Goal: Task Accomplishment & Management: Use online tool/utility

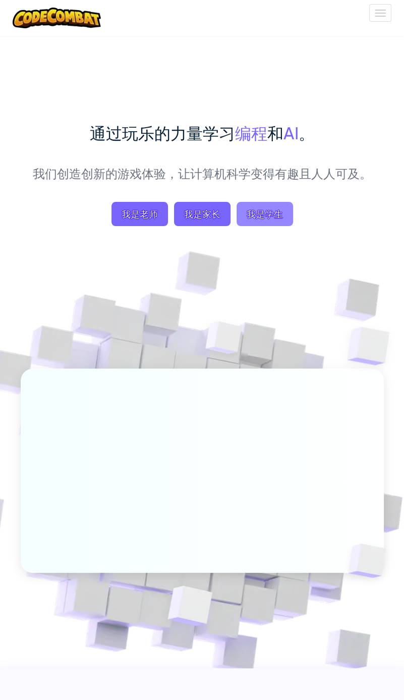
click at [268, 213] on span "我是学生" at bounding box center [265, 214] width 56 height 24
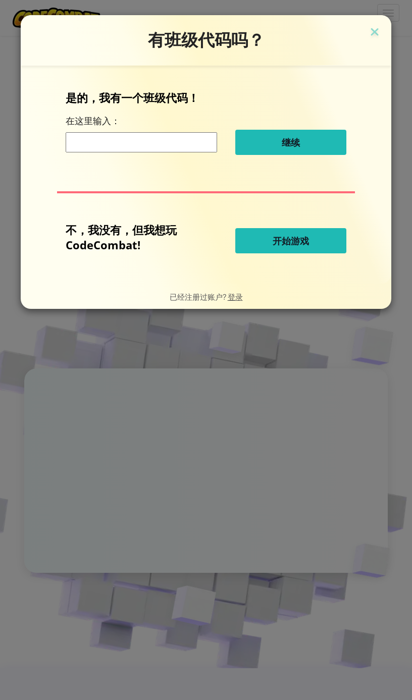
click at [169, 141] on input at bounding box center [141, 142] width 151 height 20
click at [277, 239] on span "开始游戏" at bounding box center [290, 241] width 36 height 12
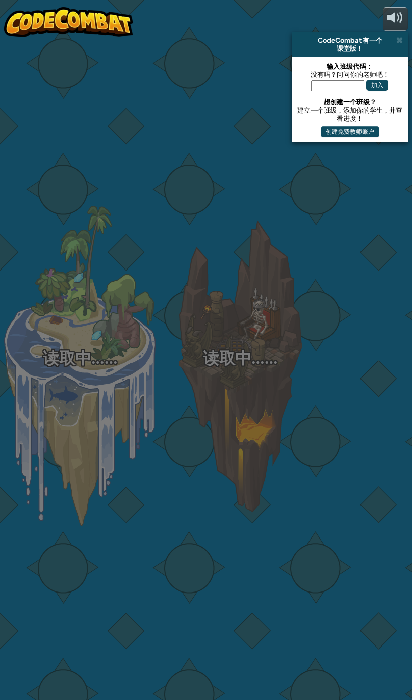
select select "zh-HANS"
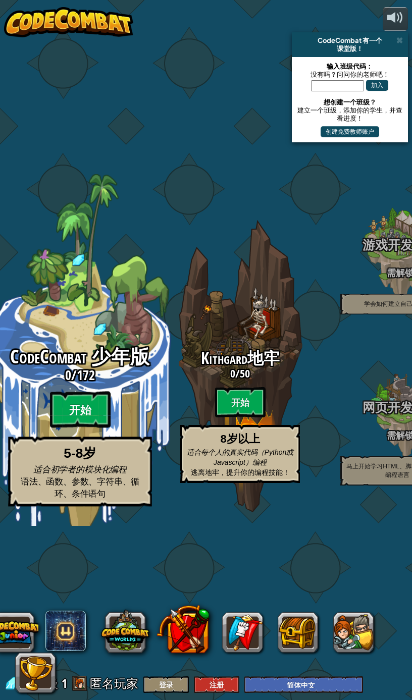
click at [76, 411] on btn "开始" at bounding box center [80, 409] width 61 height 36
select select "zh-HANS"
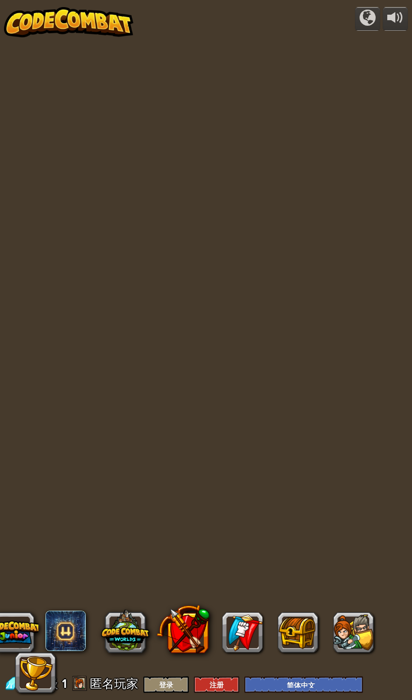
select select "zh-HANS"
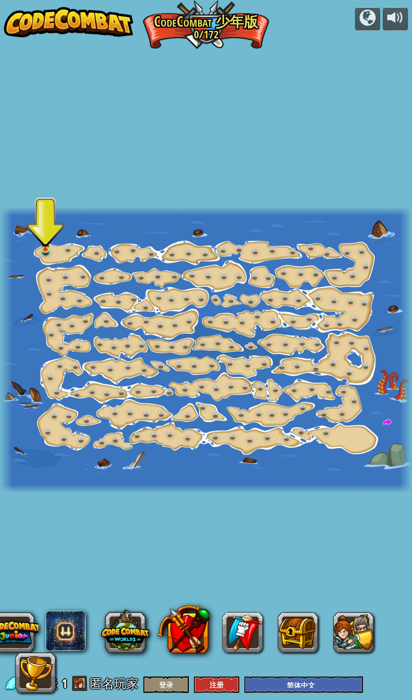
click at [160, 678] on div at bounding box center [204, 652] width 408 height 81
click at [174, 685] on div at bounding box center [204, 652] width 408 height 81
click at [211, 685] on div at bounding box center [204, 652] width 408 height 81
click at [38, 238] on div at bounding box center [206, 350] width 412 height 286
click at [45, 252] on link at bounding box center [48, 250] width 20 height 20
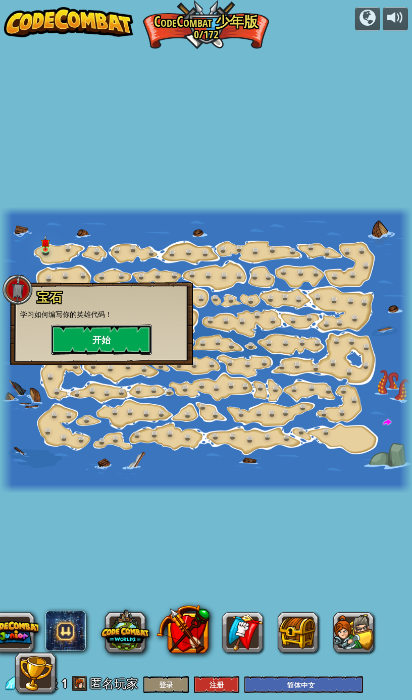
click at [95, 335] on button "开始" at bounding box center [101, 339] width 101 height 30
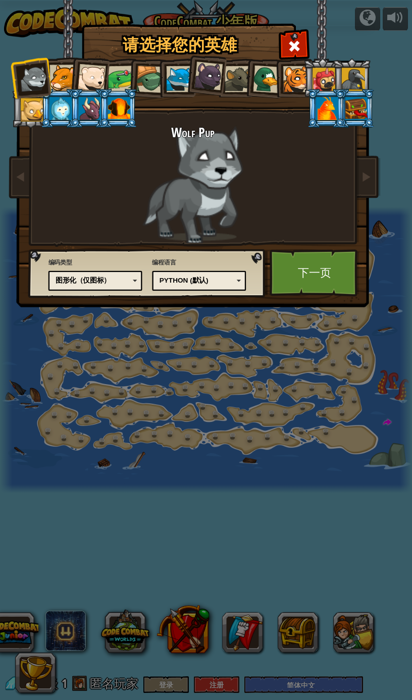
click at [124, 287] on div "图形化（仅图标）" at bounding box center [95, 280] width 83 height 13
click at [327, 267] on link "下一页" at bounding box center [314, 272] width 90 height 47
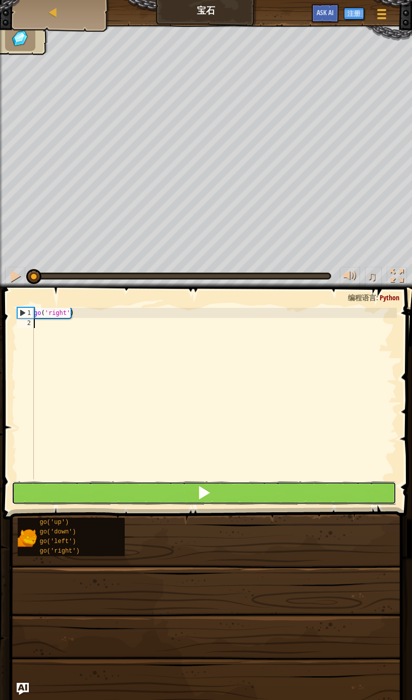
click at [153, 490] on button at bounding box center [204, 492] width 384 height 23
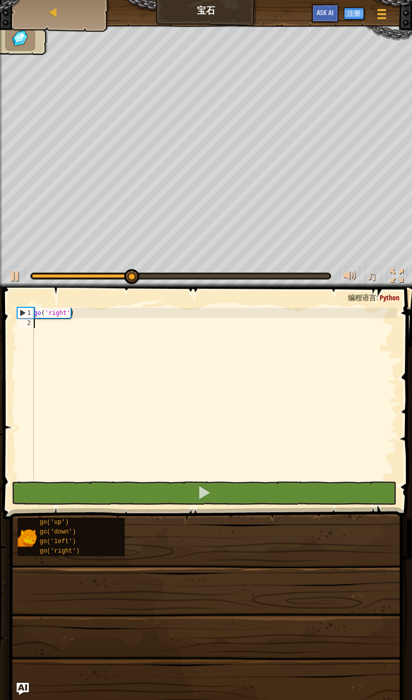
click at [111, 323] on div "go ( 'right' )" at bounding box center [214, 404] width 365 height 192
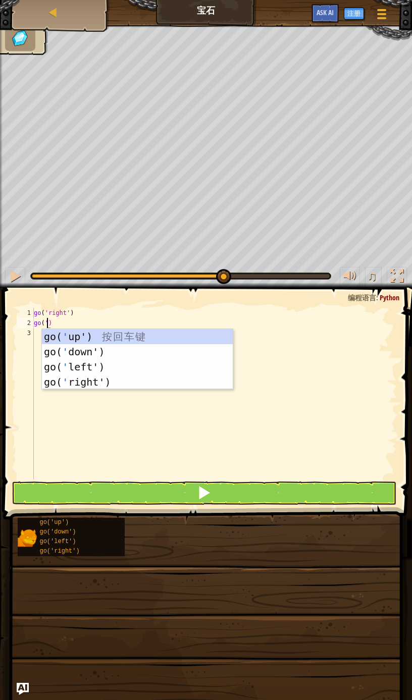
scroll to position [4, 1]
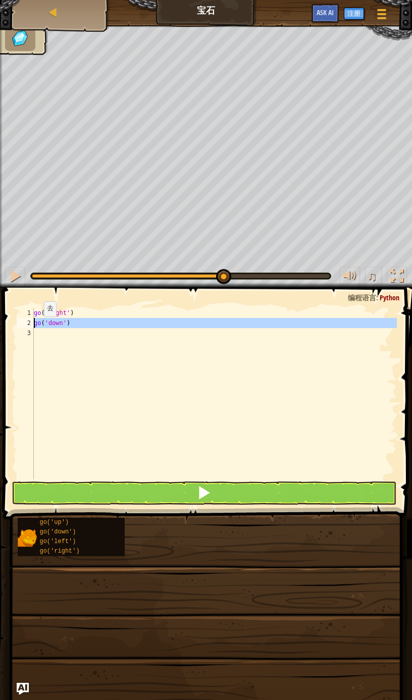
drag, startPoint x: 73, startPoint y: 324, endPoint x: 16, endPoint y: 317, distance: 56.9
click at [26, 322] on div "go('down') 1 2 3 go ( 'right' ) go ( 'down' ) ההההההההההההההההההההההההההההההההה…" at bounding box center [205, 394] width 381 height 172
type textarea "go('down')"
click at [63, 334] on div "go ( 'right' ) go ( 'down' )" at bounding box center [214, 394] width 365 height 172
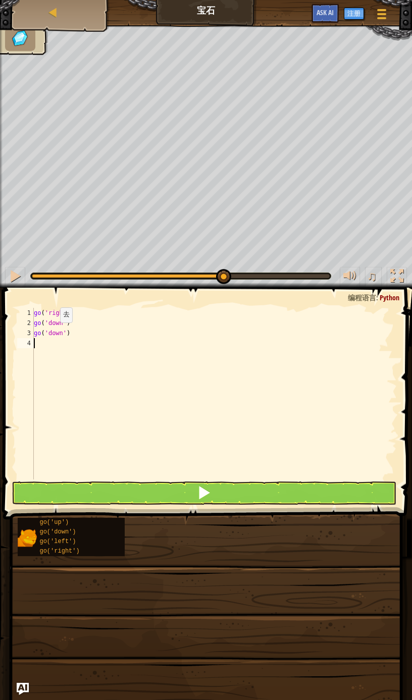
click at [51, 332] on div "go ( 'right' ) go ( 'down' ) go ( 'down' )" at bounding box center [214, 404] width 365 height 192
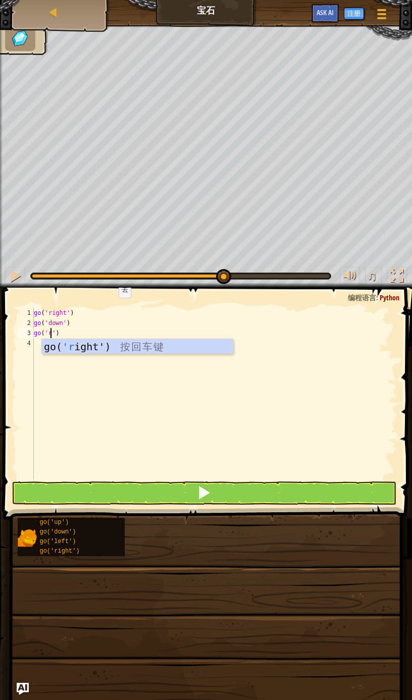
scroll to position [4, 1]
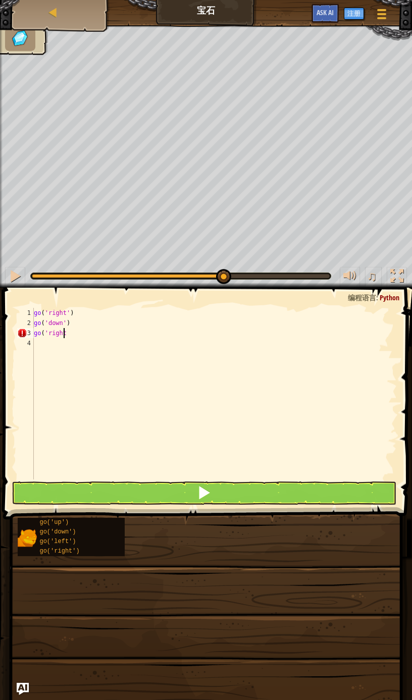
type textarea "go('right)"
click at [183, 378] on div "go ( 'right' ) go ( 'down' ) go ( 'right)" at bounding box center [214, 404] width 365 height 192
click at [157, 490] on button at bounding box center [204, 492] width 384 height 23
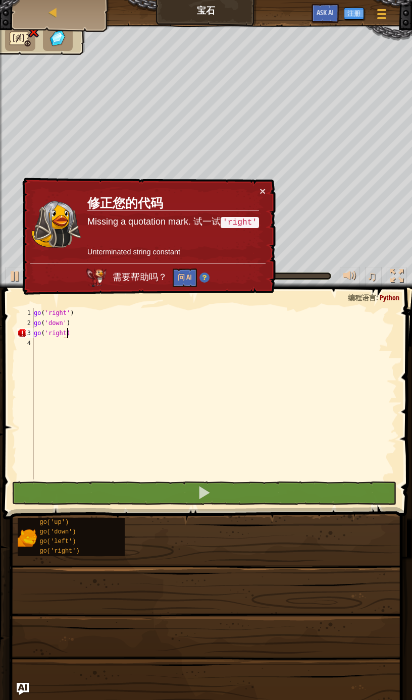
click at [115, 335] on div "go ( 'right' ) go ( 'down' ) go ( 'right)" at bounding box center [214, 404] width 365 height 192
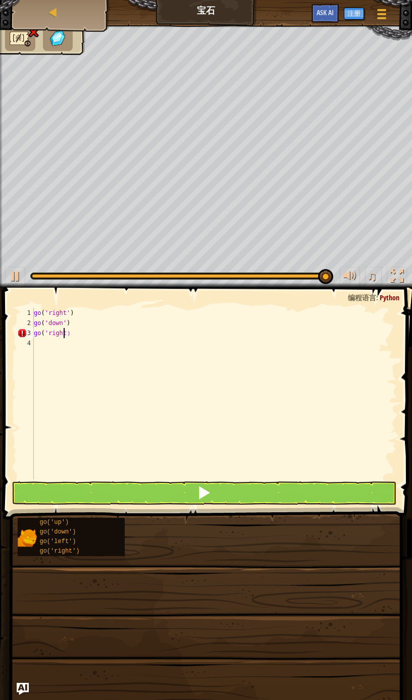
scroll to position [4, 2]
type textarea "go('right')"
click at [246, 492] on button at bounding box center [204, 492] width 384 height 23
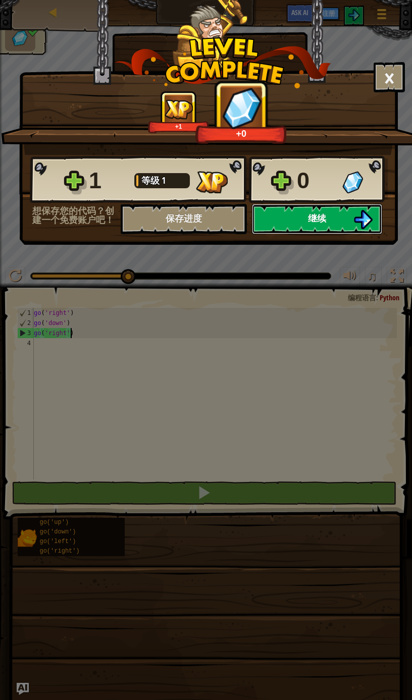
click at [288, 215] on button "继续" at bounding box center [317, 219] width 130 height 30
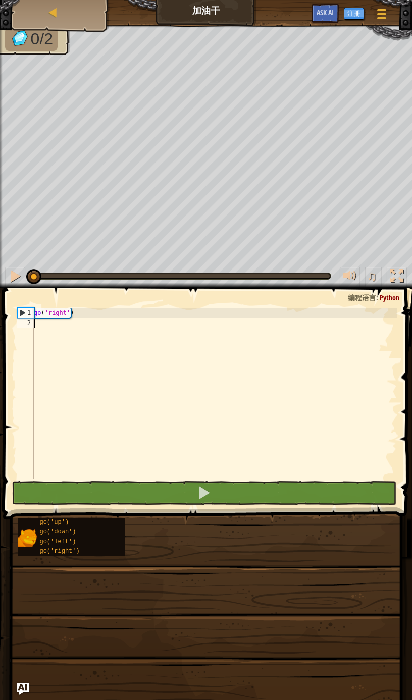
click at [145, 334] on div "go ( 'right' )" at bounding box center [214, 404] width 365 height 192
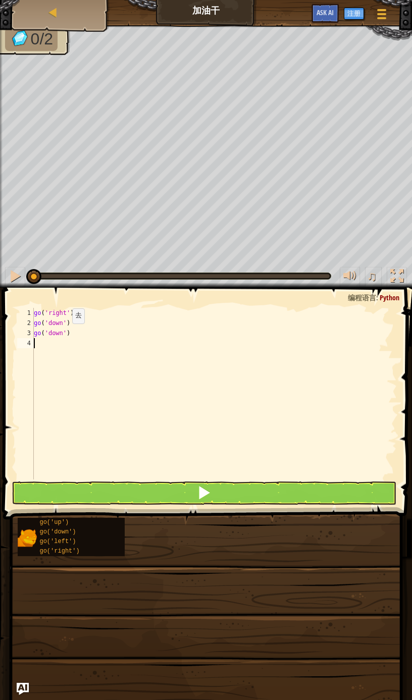
paste textarea "go('down')"
click at [55, 322] on div "go ( 'right' ) go ( 'down' ) go ( 'down' ) go ( 'down' )" at bounding box center [214, 404] width 365 height 192
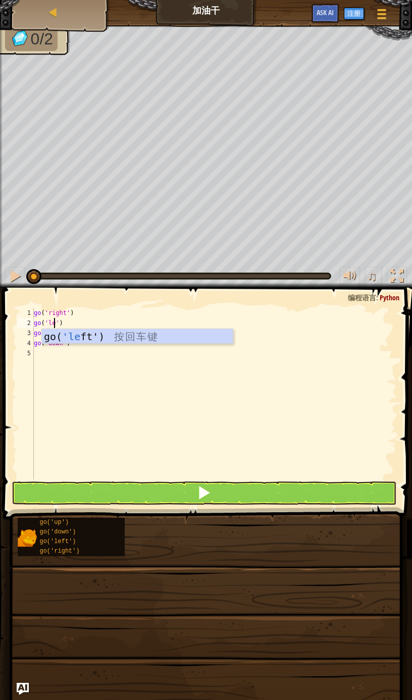
scroll to position [4, 2]
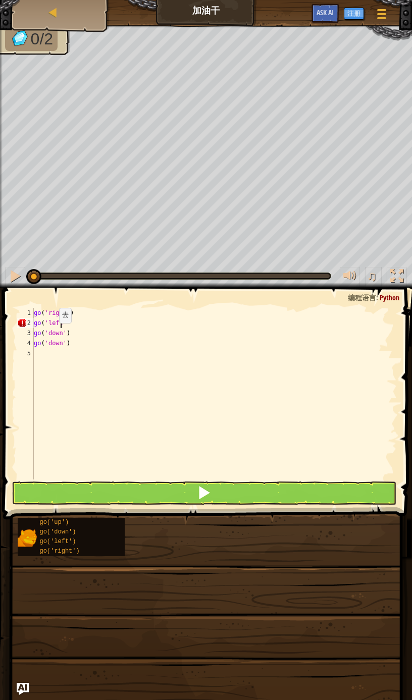
click at [50, 332] on div "go ( 'right' ) go ( 'left go ( 'down' ) go ( 'down' )" at bounding box center [214, 404] width 365 height 192
click at [52, 323] on div "go ( 'right' ) go ( 'left go ( 'down' ) go ( 'down' )" at bounding box center [214, 404] width 365 height 192
type textarea "go('u"
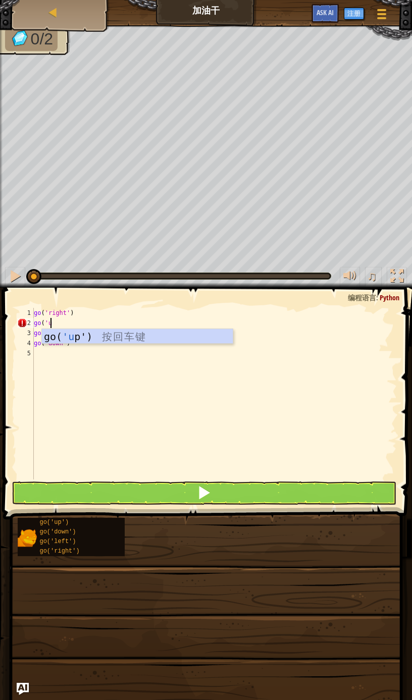
scroll to position [4, 0]
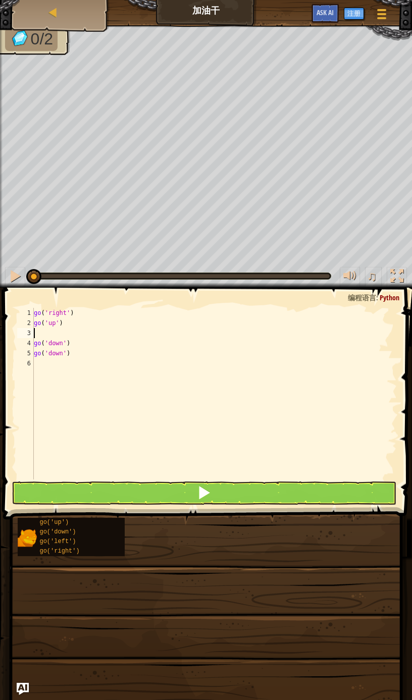
type textarea "g"
type textarea "o"
type textarea "f"
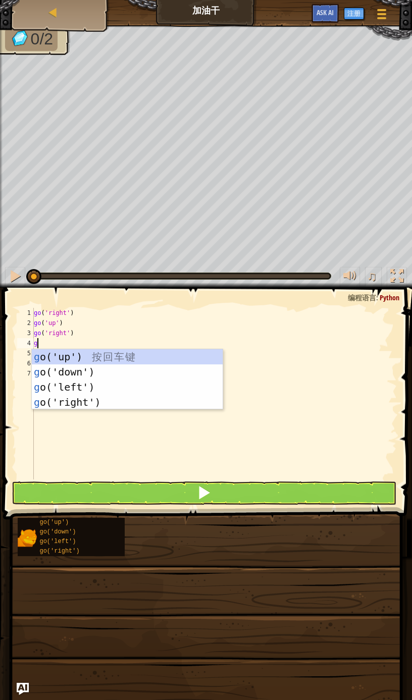
type textarea "go"
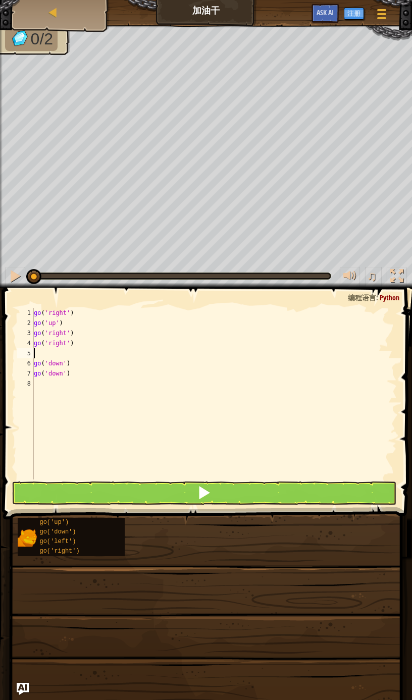
type textarea "gh"
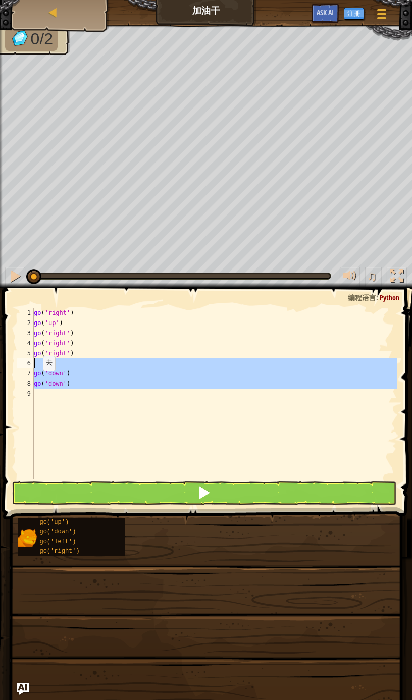
drag, startPoint x: 158, startPoint y: 417, endPoint x: -3, endPoint y: 368, distance: 168.0
click at [0, 0] on html "地图 加油干 游戏菜单 注册 Ask AI 1 ההההההההההההההההההההההההההההההההההההההההההההההההההההההה…" at bounding box center [206, 0] width 412 height 0
type textarea "go('down')"
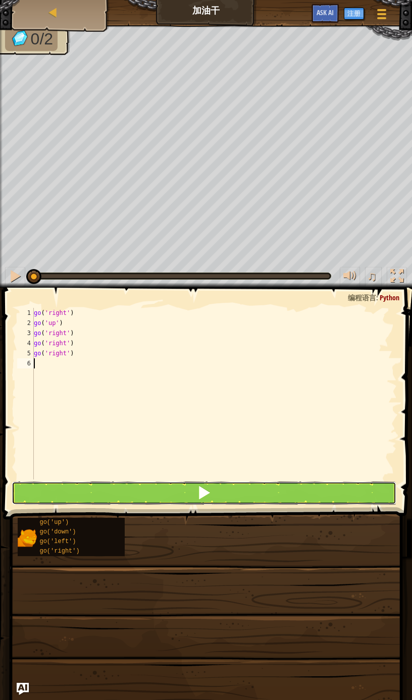
click at [153, 486] on button at bounding box center [204, 492] width 384 height 23
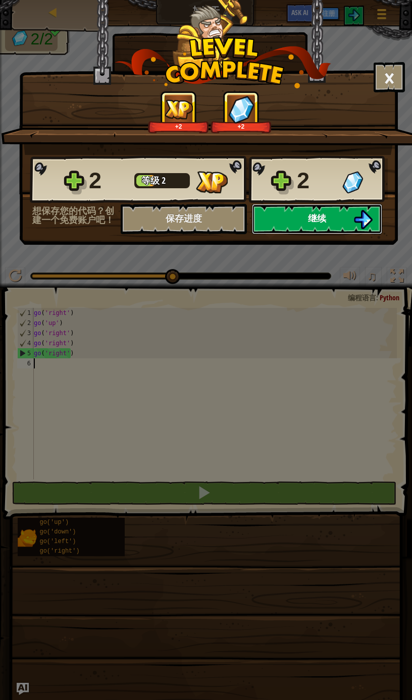
click at [294, 213] on button "继续" at bounding box center [317, 219] width 130 height 30
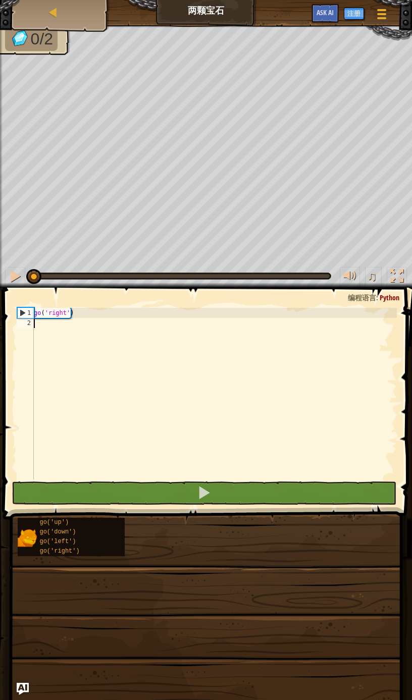
type textarea "g"
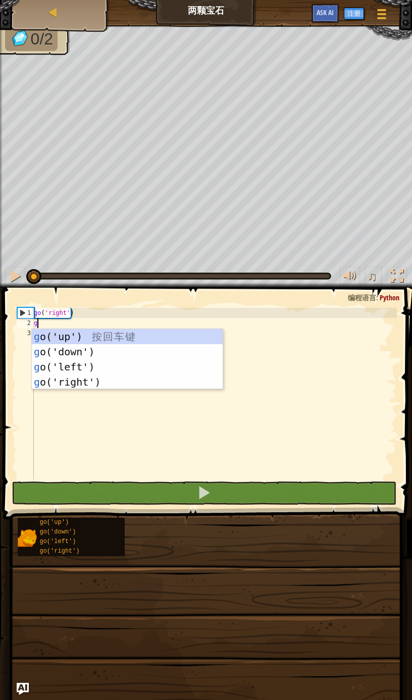
scroll to position [4, 0]
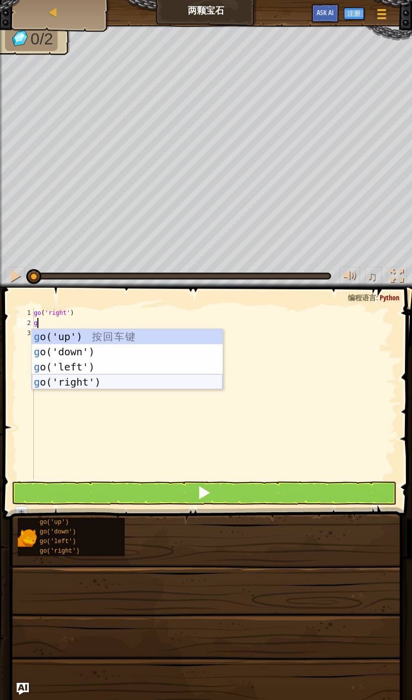
click at [104, 375] on div "g o('up') 按 回 车 键 g o('down') 按 回 车 键 g o('left') 按 回 车 键 g o('right') 按 回 车 键" at bounding box center [127, 374] width 191 height 91
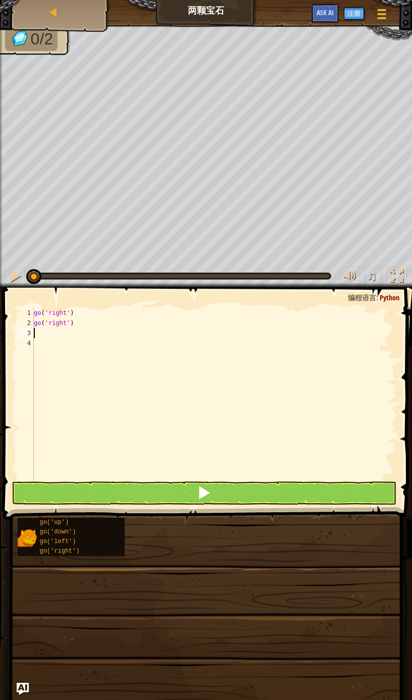
type textarea "g"
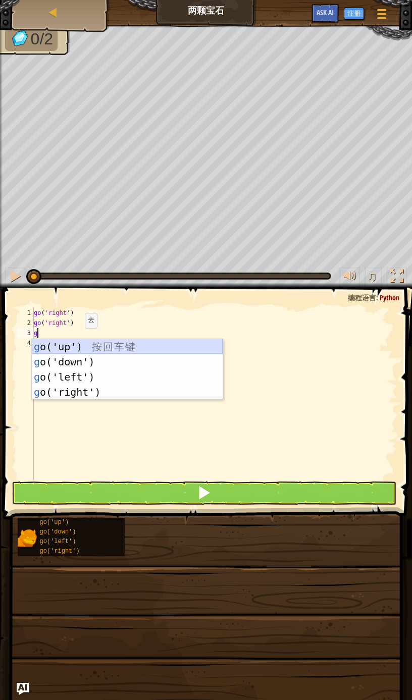
click at [81, 346] on div "g o('up') 按 回 车 键 g o('down') 按 回 车 键 g o('left') 按 回 车 键 g o('right') 按 回 车 键" at bounding box center [127, 384] width 191 height 91
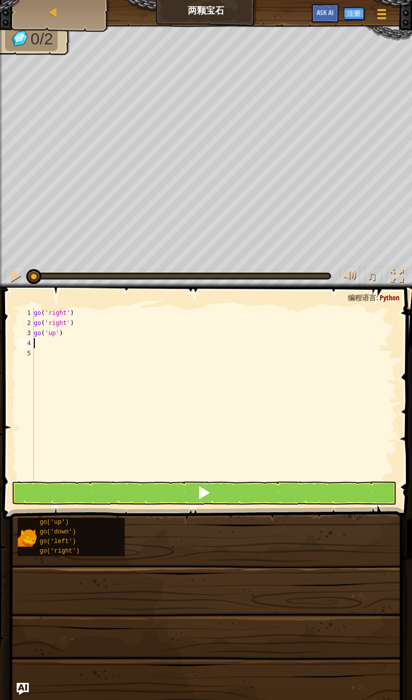
click at [81, 344] on div "go ( 'right' ) go ( 'right' ) go ( 'up' )" at bounding box center [214, 404] width 365 height 192
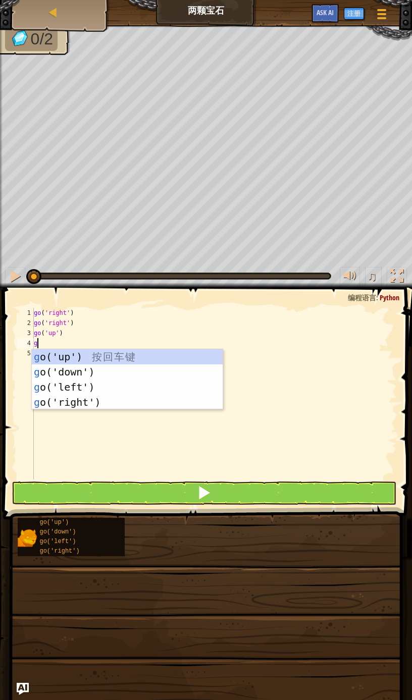
type textarea "g"
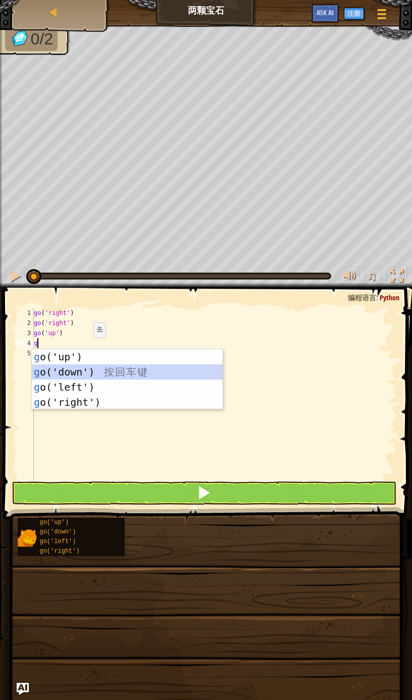
click at [91, 376] on div "g o('up') 按 回 车 键 g o('down') 按 回 车 键 g o('left') 按 回 车 键 g o('right') 按 回 车 键" at bounding box center [127, 394] width 191 height 91
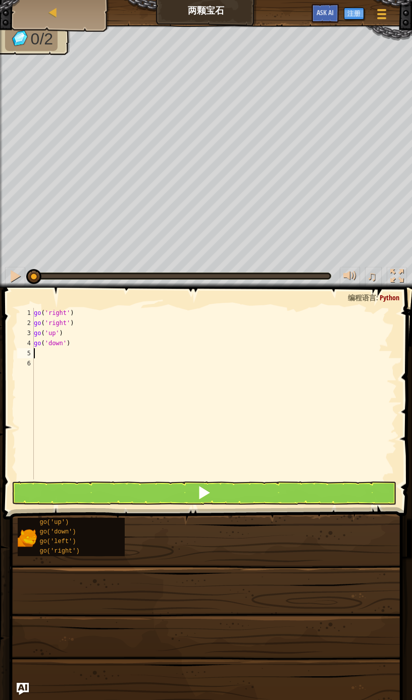
type textarea "g"
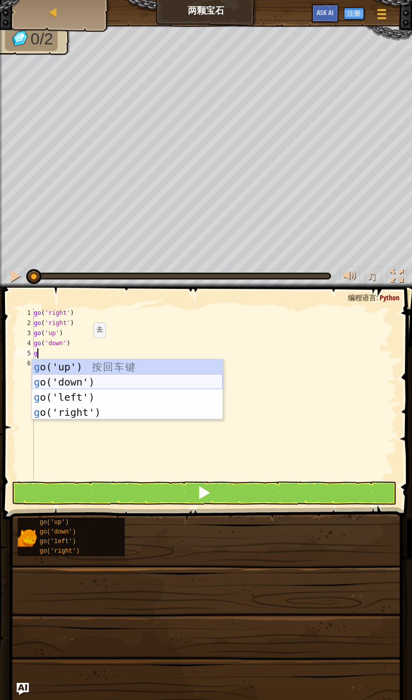
click at [99, 379] on div "g o('up') 按 回 车 键 g o('down') 按 回 车 键 g o('left') 按 回 车 键 g o('right') 按 回 车 键" at bounding box center [127, 404] width 191 height 91
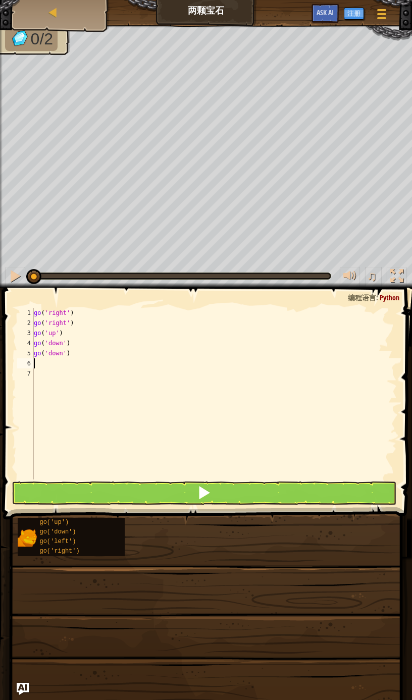
drag, startPoint x: 151, startPoint y: 513, endPoint x: 148, endPoint y: 506, distance: 7.7
click at [150, 512] on span at bounding box center [206, 656] width 402 height 299
click at [149, 500] on button at bounding box center [204, 492] width 384 height 23
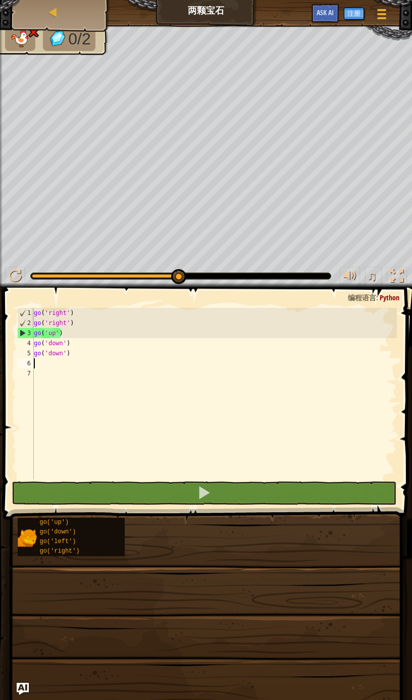
click at [84, 331] on div "go ( 'right' ) go ( 'right' ) go ( 'up' ) go ( 'down' ) go ( 'down' )" at bounding box center [214, 404] width 365 height 192
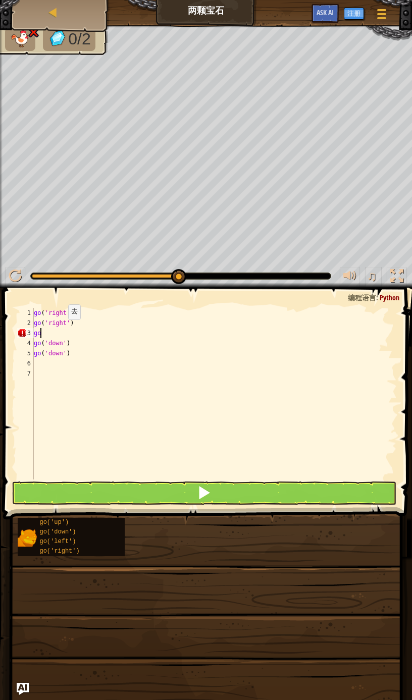
type textarea "g"
type textarea "go('up')"
click at [203, 495] on span at bounding box center [204, 492] width 14 height 14
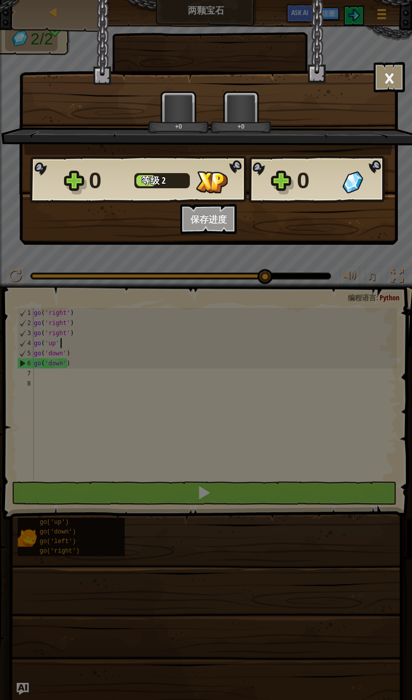
scroll to position [4, 2]
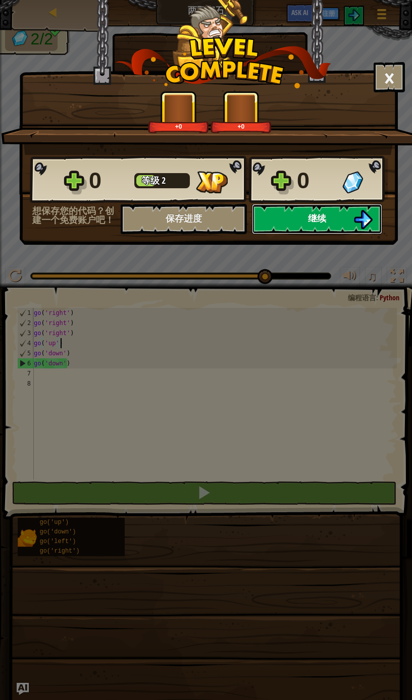
click at [295, 226] on button "继续" at bounding box center [317, 219] width 130 height 30
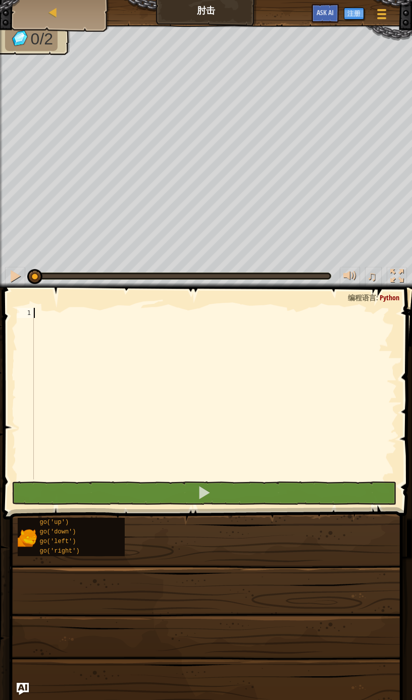
click at [134, 325] on div at bounding box center [214, 404] width 365 height 192
type textarea "g"
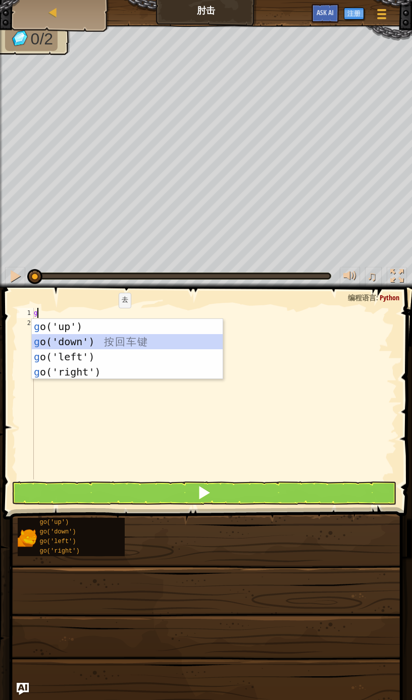
click at [112, 345] on div "g o('up') 按 回 车 键 g o('down') 按 回 车 键 g o('left') 按 回 车 键 g o('right') 按 回 车 键" at bounding box center [127, 364] width 191 height 91
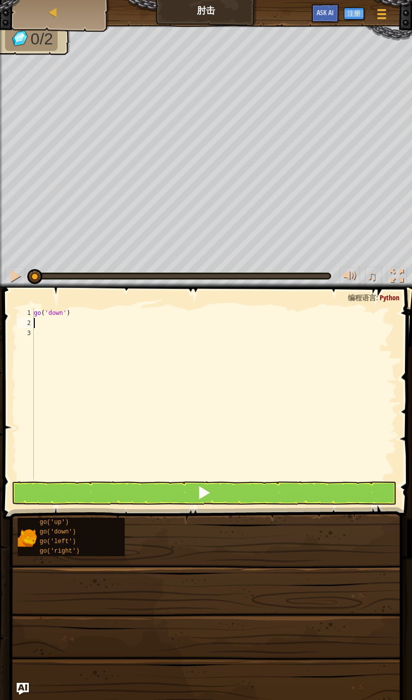
type textarea "g"
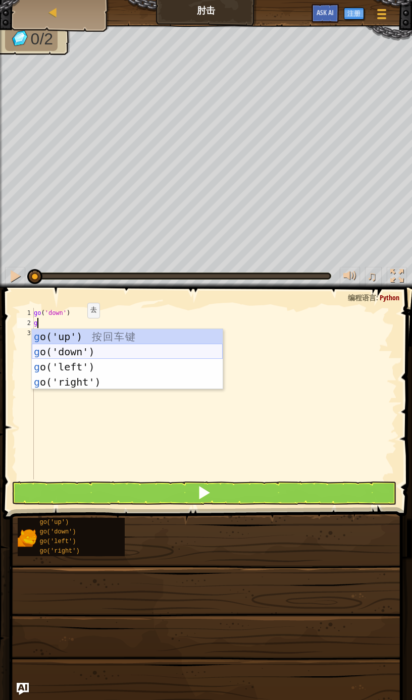
click at [93, 349] on div "g o('up') 按 回 车 键 g o('down') 按 回 车 键 g o('left') 按 回 车 键 g o('right') 按 回 车 键" at bounding box center [127, 374] width 191 height 91
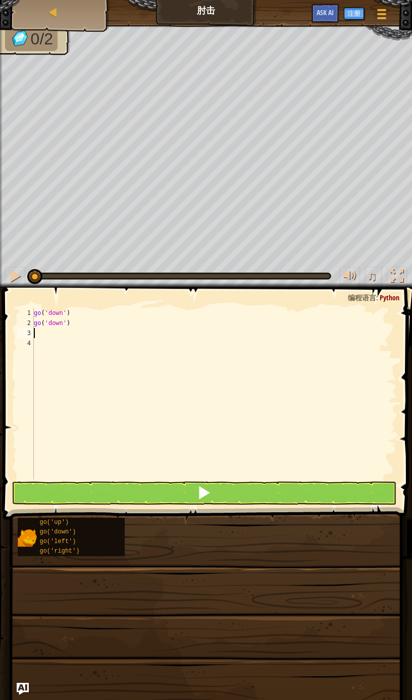
type textarea "g"
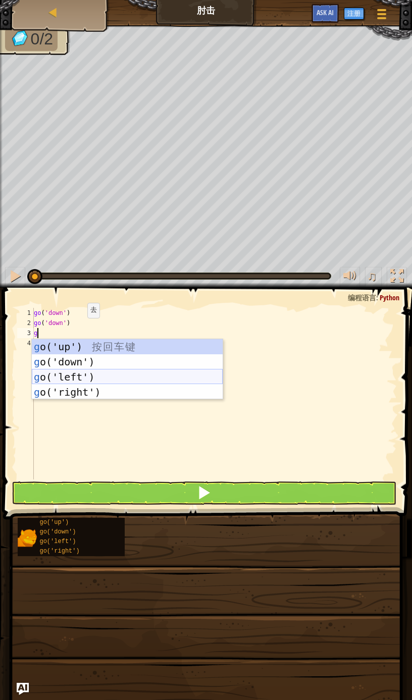
click at [84, 371] on div "g o('up') 按 回 车 键 g o('down') 按 回 车 键 g o('left') 按 回 车 键 g o('right') 按 回 车 键" at bounding box center [127, 384] width 191 height 91
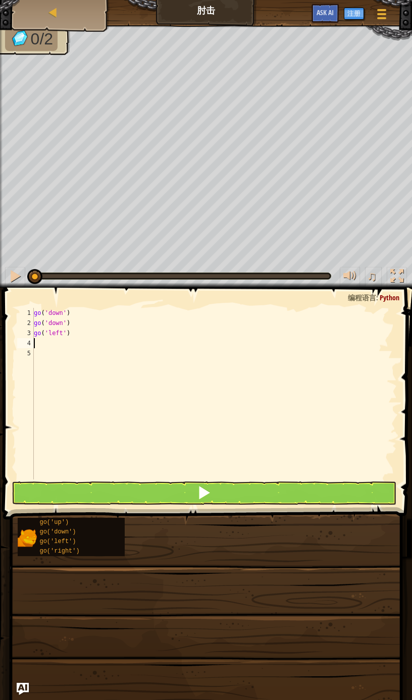
type textarea "g"
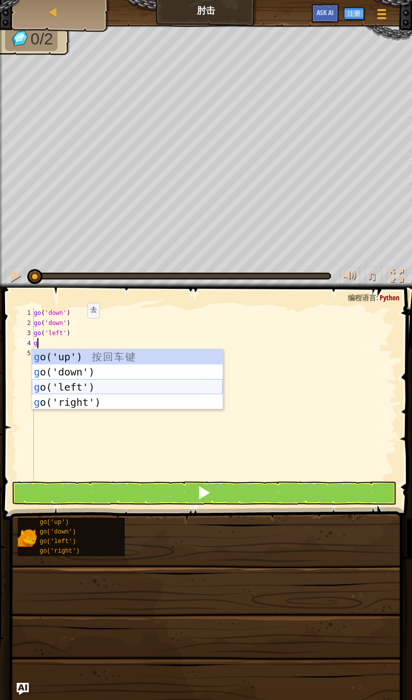
click at [89, 380] on div "g o('up') 按 回 车 键 g o('down') 按 回 车 键 g o('left') 按 回 车 键 g o('right') 按 回 车 键" at bounding box center [127, 394] width 191 height 91
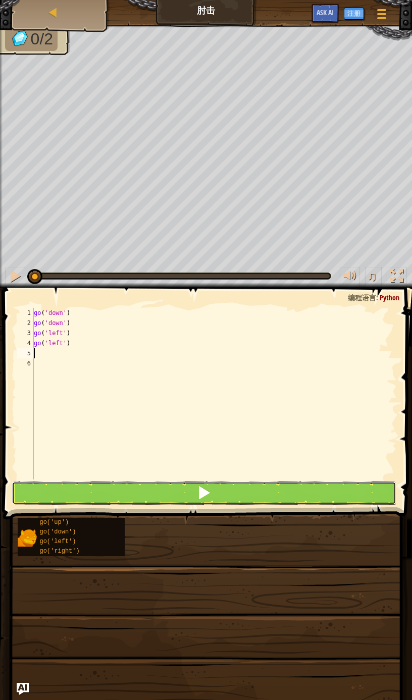
click at [135, 492] on button at bounding box center [204, 492] width 384 height 23
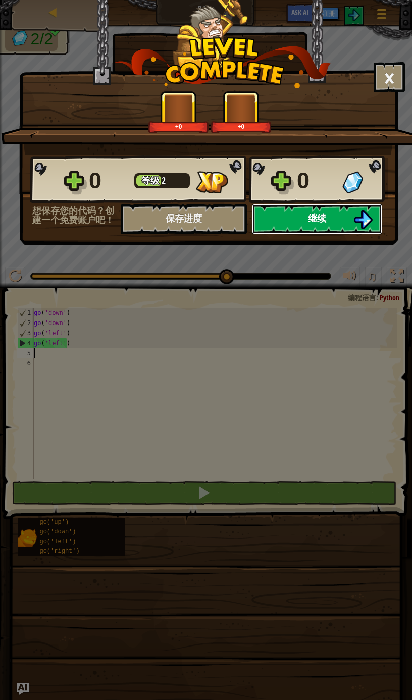
click at [294, 219] on button "继续" at bounding box center [317, 219] width 130 height 30
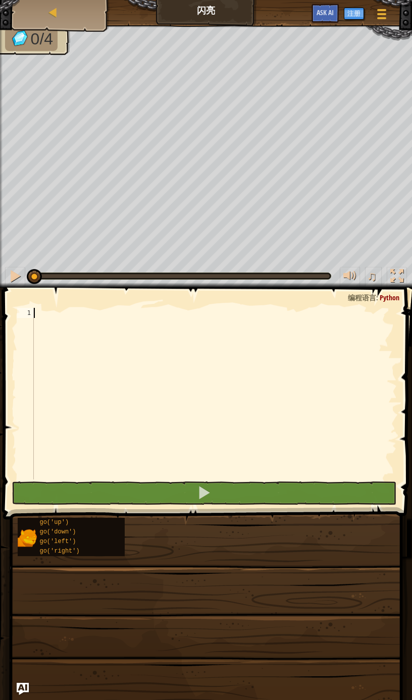
type textarea "g"
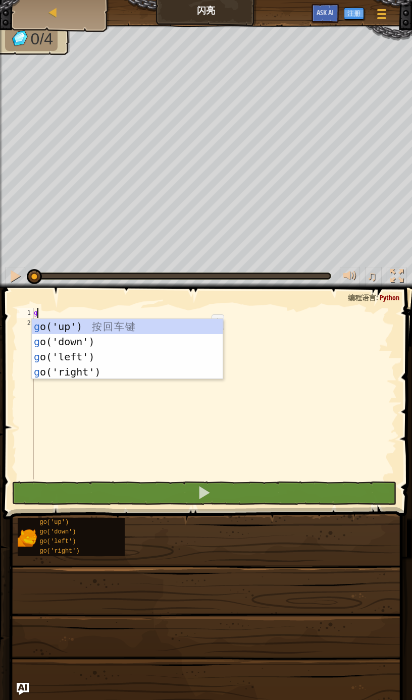
scroll to position [4, 0]
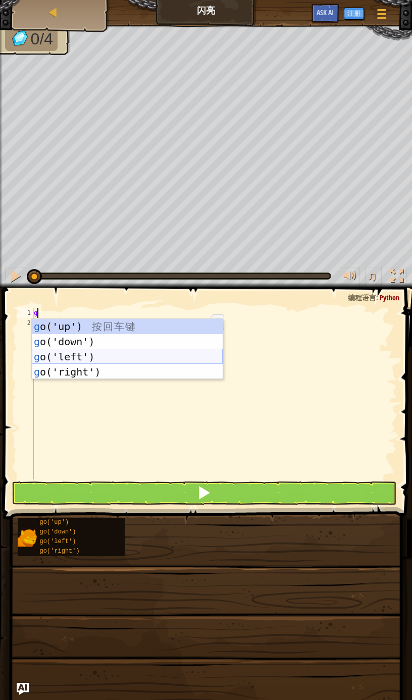
drag, startPoint x: 141, startPoint y: 351, endPoint x: 161, endPoint y: 340, distance: 22.6
click at [142, 351] on div "g o('up') 按 回 车 键 g o('down') 按 回 车 键 g o('left') 按 回 车 键 g o('right') 按 回 车 键" at bounding box center [127, 364] width 191 height 91
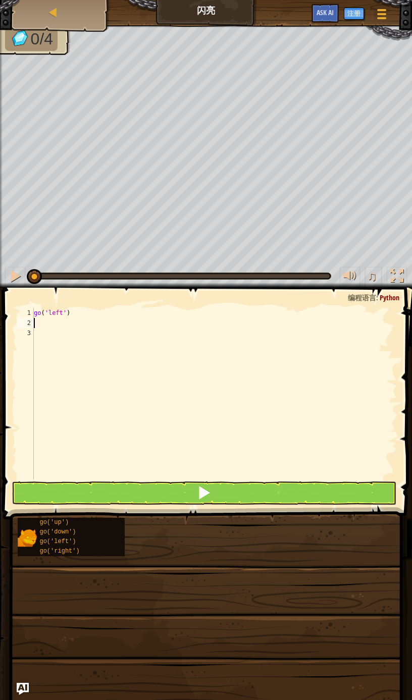
type textarea "g"
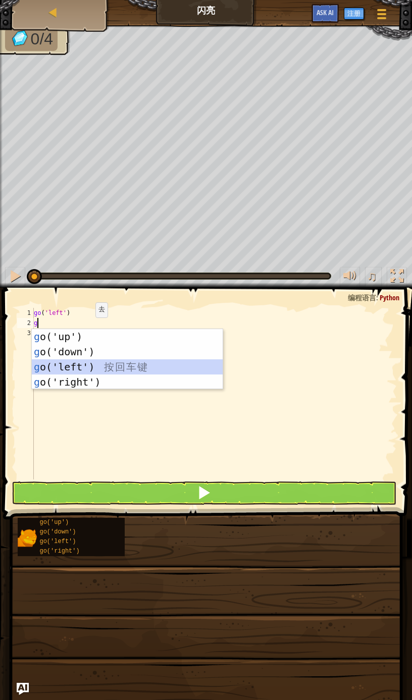
click at [94, 363] on div "g o('up') 按 回 车 键 g o('down') 按 回 车 键 g o('left') 按 回 车 键 g o('right') 按 回 车 键" at bounding box center [127, 374] width 191 height 91
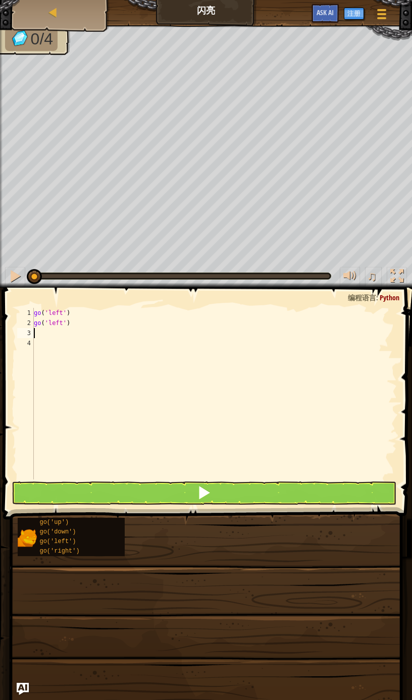
type textarea "g"
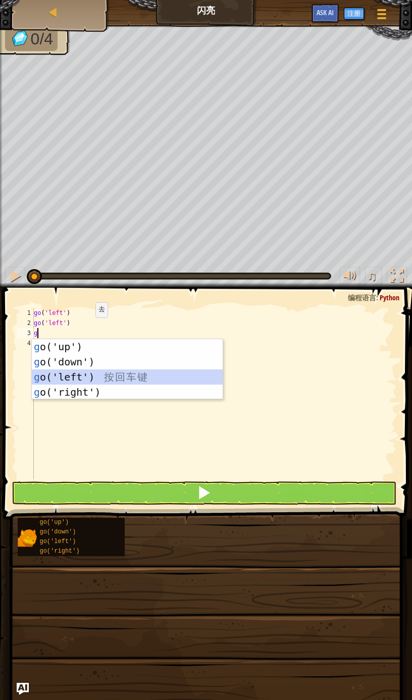
click at [96, 376] on div "g o('up') 按 回 车 键 g o('down') 按 回 车 键 g o('left') 按 回 车 键 g o('right') 按 回 车 键" at bounding box center [127, 384] width 191 height 91
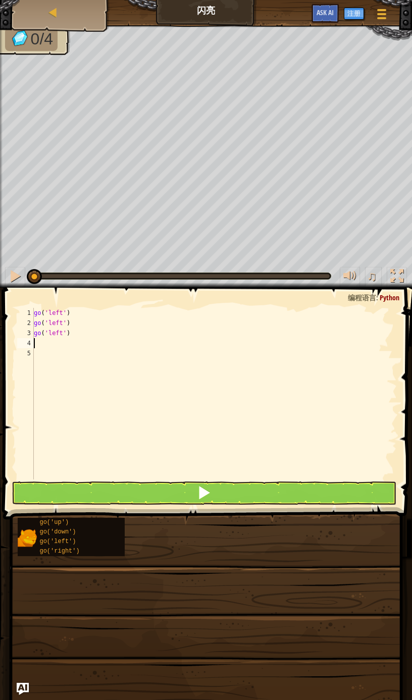
type textarea "g"
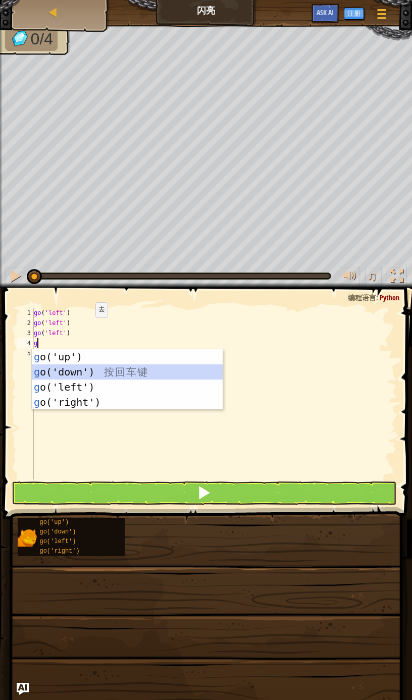
click at [88, 371] on div "g o('up') 按 回 车 键 g o('down') 按 回 车 键 g o('left') 按 回 车 键 g o('right') 按 回 车 键" at bounding box center [127, 394] width 191 height 91
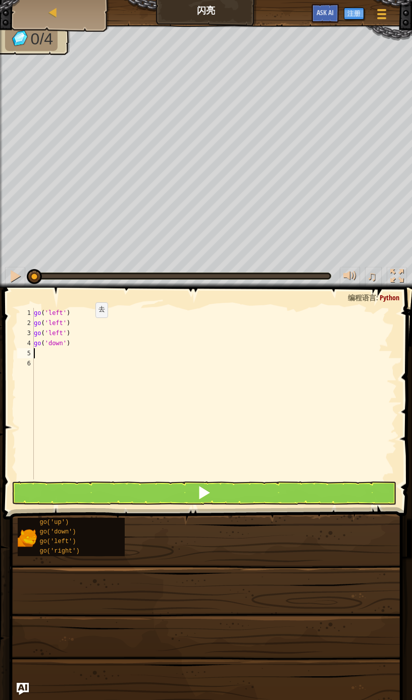
type textarea "g"
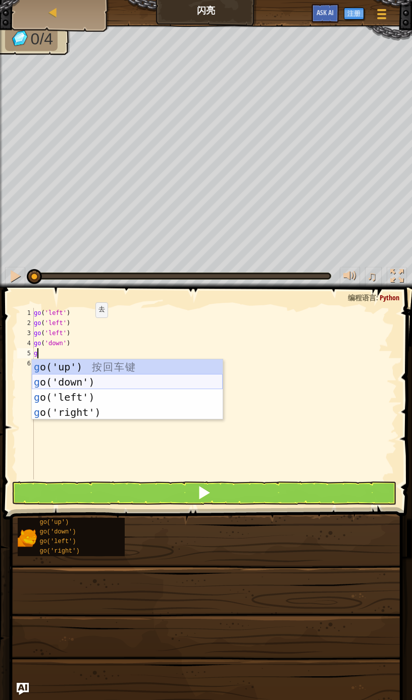
click at [92, 379] on div "g o('up') 按 回 车 键 g o('down') 按 回 车 键 g o('left') 按 回 车 键 g o('right') 按 回 车 键" at bounding box center [127, 404] width 191 height 91
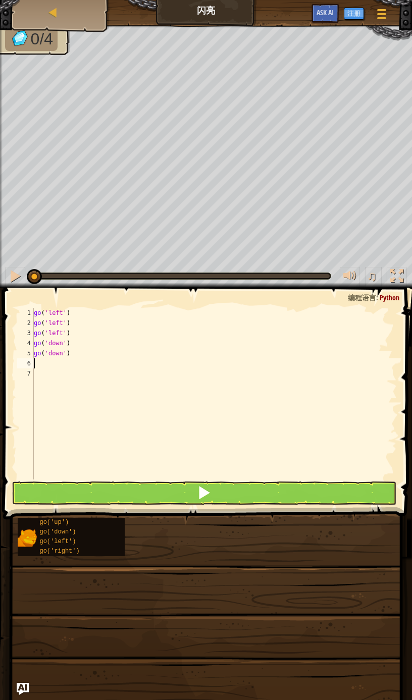
click at [87, 355] on div "go ( 'left' ) go ( 'left' ) go ( 'left' ) go ( 'down' ) go ( 'down' )" at bounding box center [214, 404] width 365 height 192
type textarea "g"
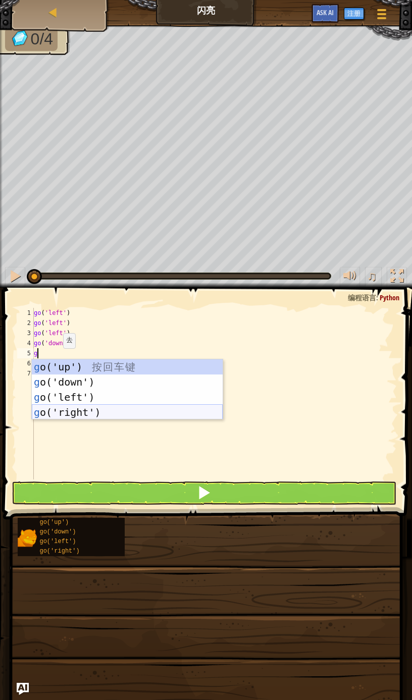
click at [97, 416] on div "g o('up') 按 回 车 键 g o('down') 按 回 车 键 g o('left') 按 回 车 键 g o('right') 按 回 车 键" at bounding box center [127, 404] width 191 height 91
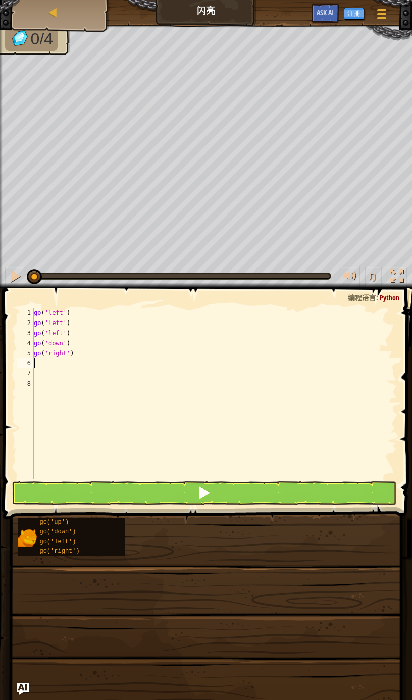
type textarea "g"
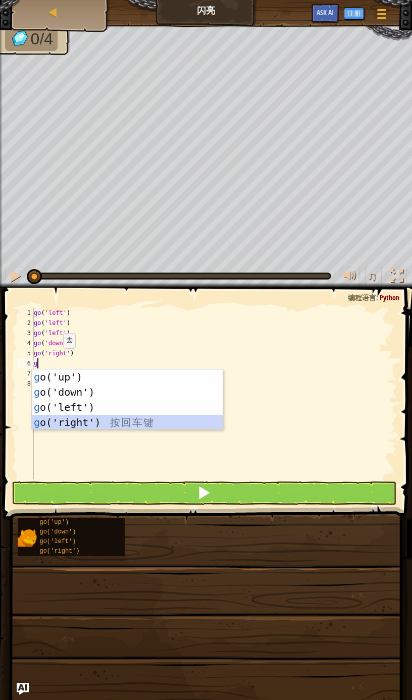
click at [90, 416] on div "g o('up') 按 回 车 键 g o('down') 按 回 车 键 g o('left') 按 回 车 键 g o('right') 按 回 车 键" at bounding box center [127, 414] width 191 height 91
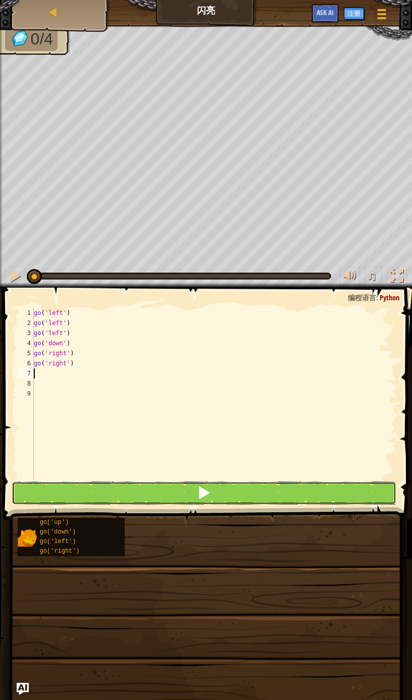
drag, startPoint x: 138, startPoint y: 486, endPoint x: 137, endPoint y: 480, distance: 5.8
click at [138, 485] on button at bounding box center [204, 492] width 384 height 23
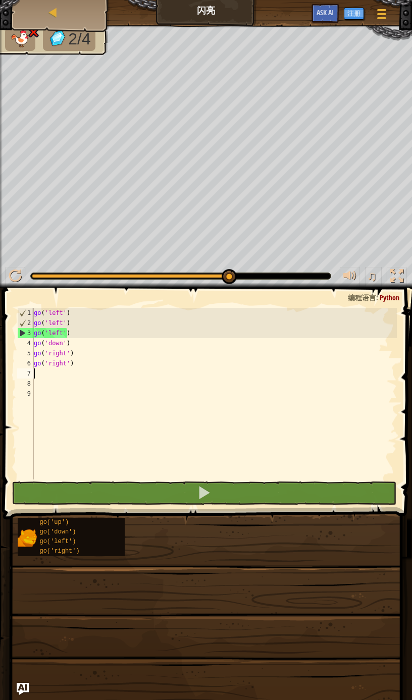
click at [72, 336] on div "go ( 'left' ) go ( 'left' ) go ( 'left' ) go ( 'down' ) go ( 'right' ) go ( 'ri…" at bounding box center [214, 404] width 365 height 192
type textarea "go('left')"
drag, startPoint x: 72, startPoint y: 336, endPoint x: 18, endPoint y: 332, distance: 54.1
click at [18, 332] on div "go('left') 1 2 3 4 5 6 7 8 9 go ( 'left' ) go ( 'left' ) go ( 'left' ) go ( 'do…" at bounding box center [205, 394] width 381 height 172
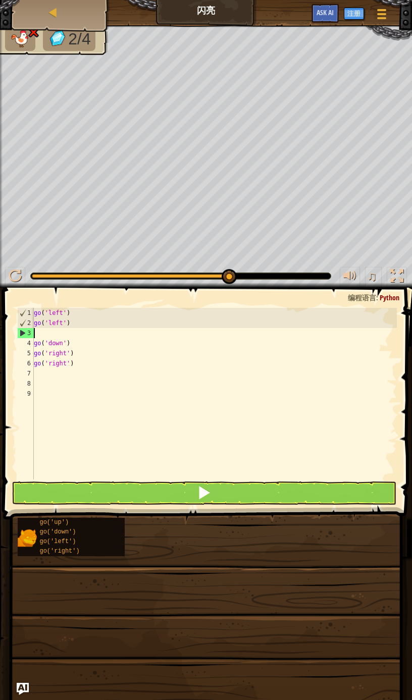
type textarea "go('left')"
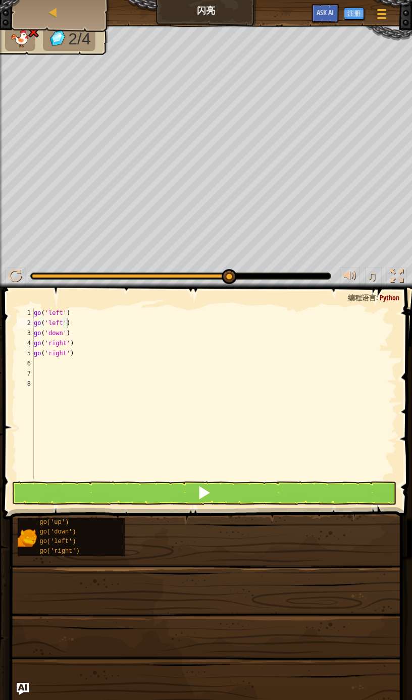
click at [181, 480] on span at bounding box center [208, 388] width 417 height 261
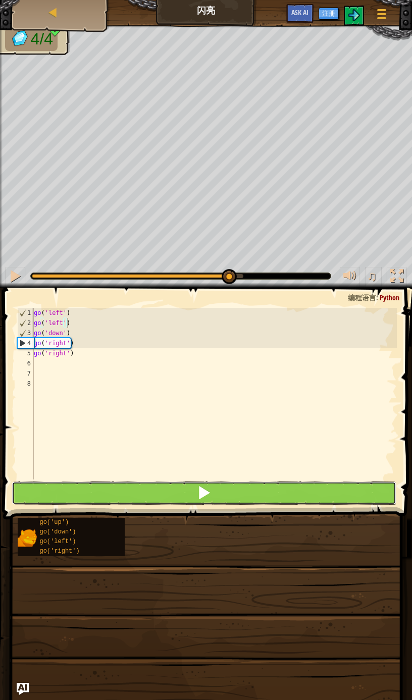
click at [176, 494] on button at bounding box center [204, 492] width 384 height 23
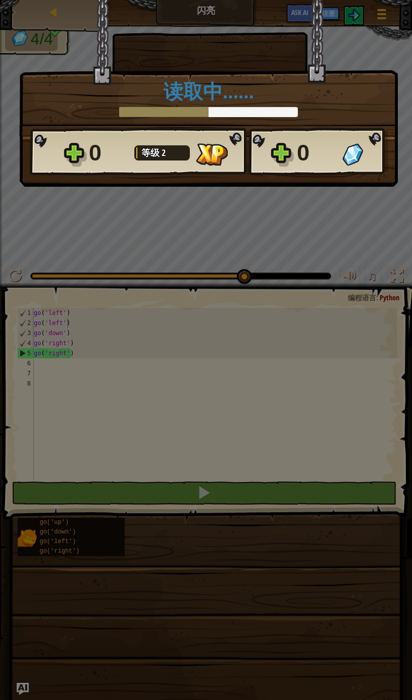
scroll to position [4, 2]
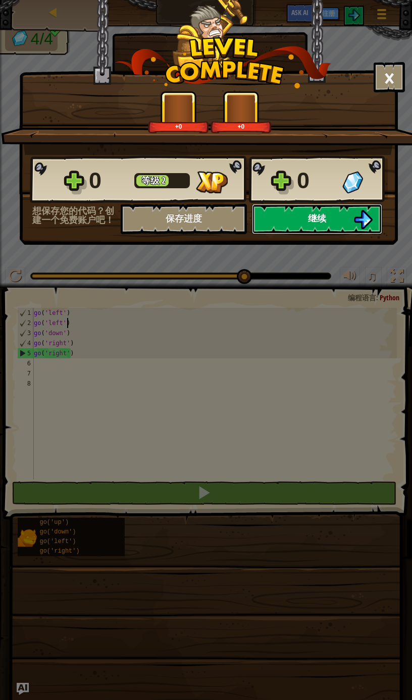
click at [308, 230] on button "继续" at bounding box center [317, 219] width 130 height 30
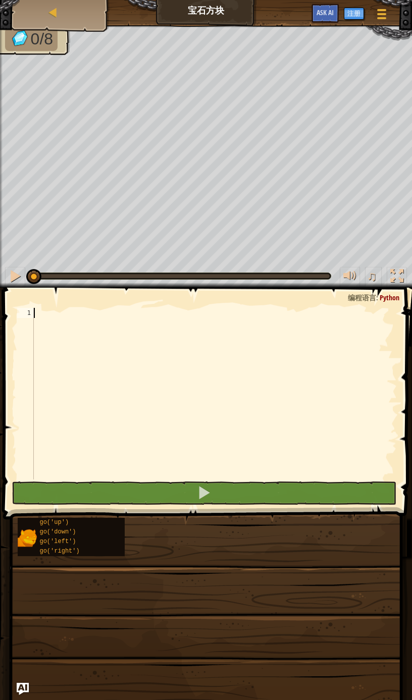
click at [174, 333] on div at bounding box center [214, 404] width 365 height 192
type textarea "g"
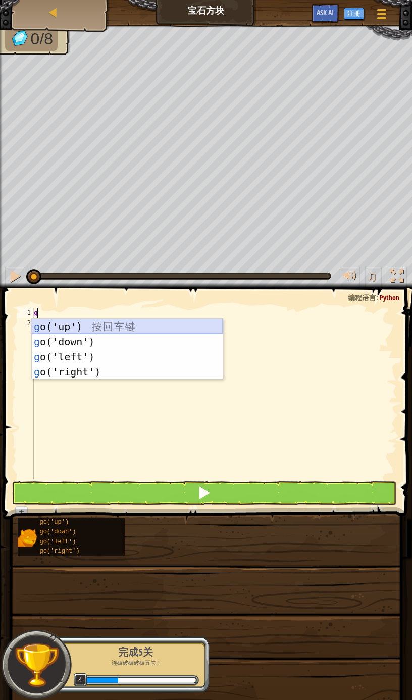
click at [129, 327] on div "g o('up') 按 回 车 键 g o('down') 按 回 车 键 g o('left') 按 回 车 键 g o('right') 按 回 车 键" at bounding box center [127, 364] width 191 height 91
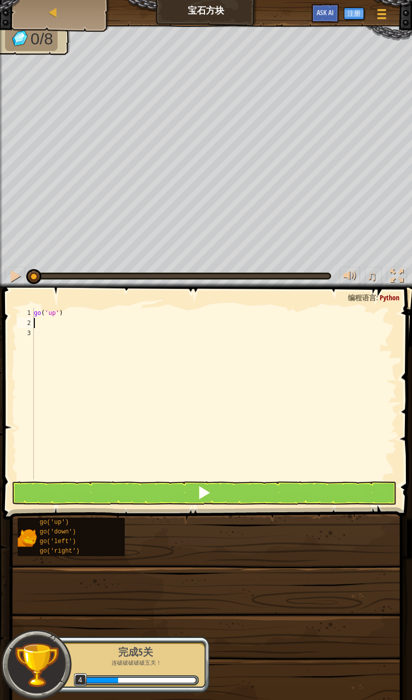
click at [128, 328] on div "go ( 'up' )" at bounding box center [214, 404] width 365 height 192
type textarea "g"
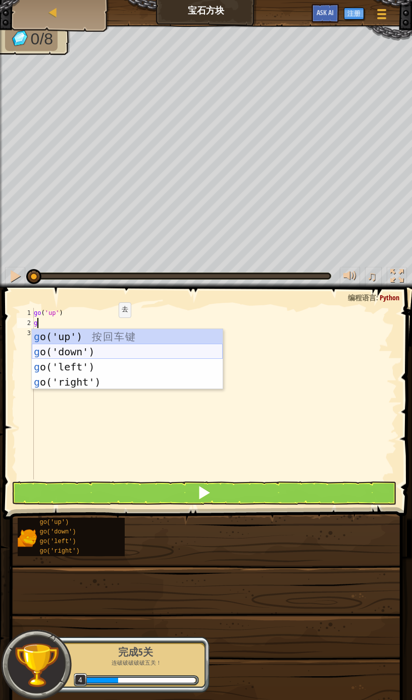
click at [121, 355] on div "g o('up') 按 回 车 键 g o('down') 按 回 车 键 g o('left') 按 回 车 键 g o('right') 按 回 车 键" at bounding box center [127, 374] width 191 height 91
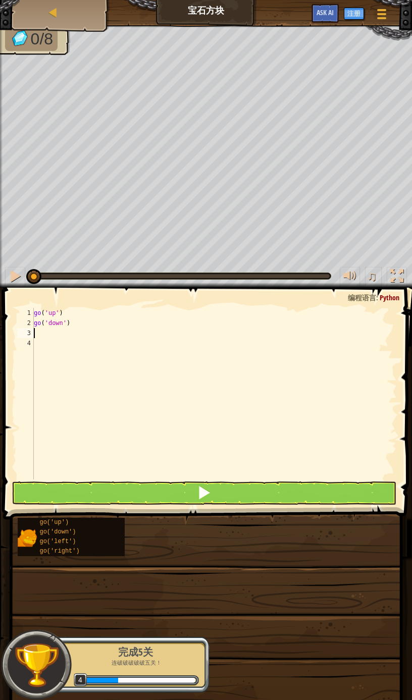
click at [50, 647] on img at bounding box center [37, 665] width 46 height 46
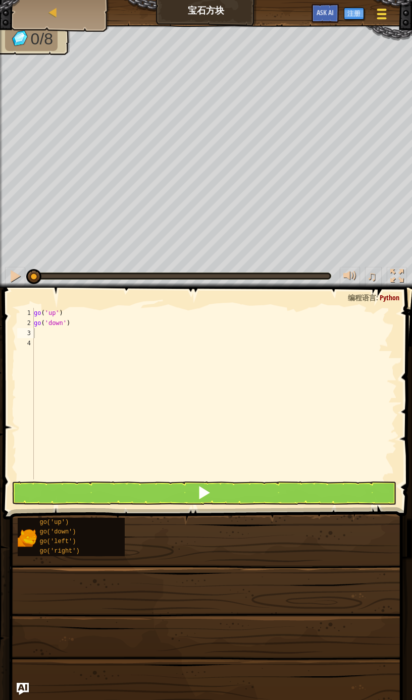
click at [381, 20] on div at bounding box center [381, 14] width 14 height 15
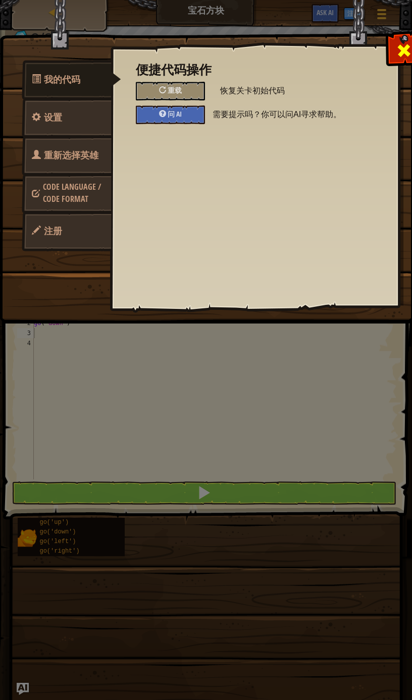
click at [394, 56] on div at bounding box center [403, 48] width 32 height 32
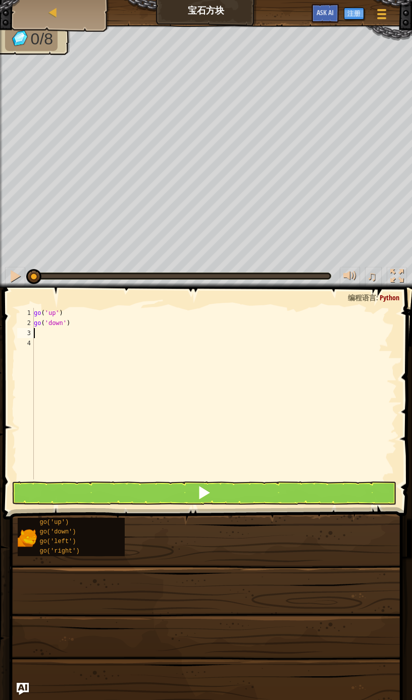
click at [242, 10] on div "地图 宝石方块 游戏菜单 注册 Ask AI" at bounding box center [206, 12] width 412 height 25
click at [45, 13] on div "地图" at bounding box center [60, 12] width 81 height 25
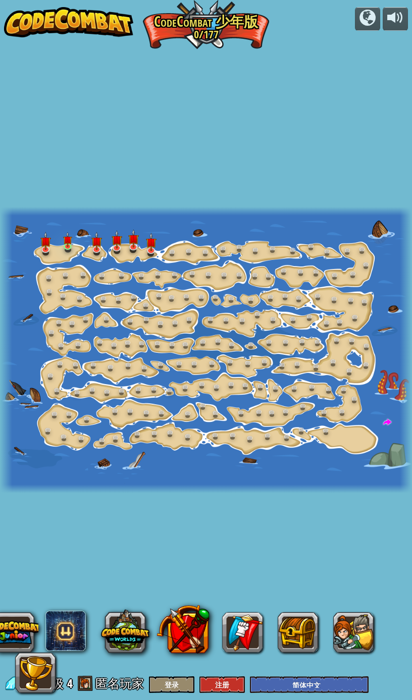
select select "zh-HANS"
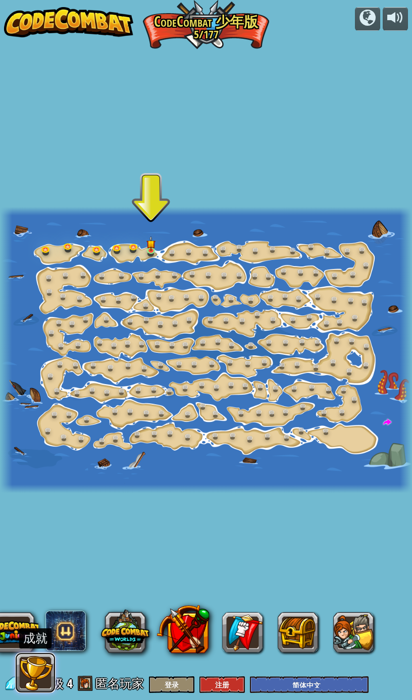
click at [43, 673] on button at bounding box center [35, 672] width 40 height 40
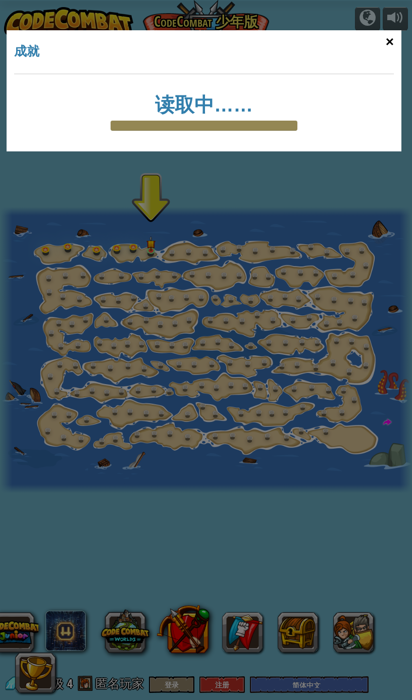
click at [384, 46] on div "×" at bounding box center [389, 41] width 23 height 29
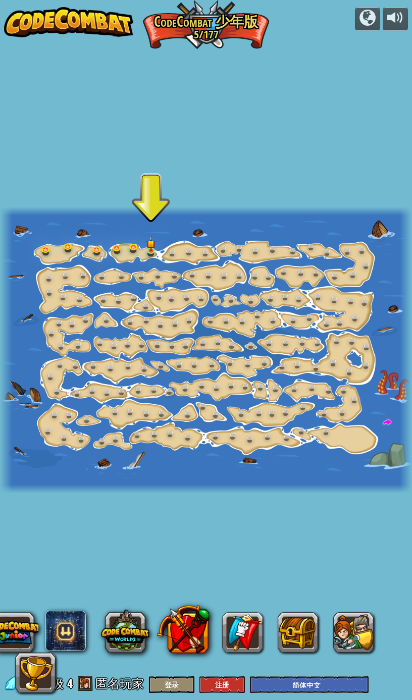
click at [87, 676] on div at bounding box center [204, 652] width 408 height 81
click at [9, 679] on div at bounding box center [204, 652] width 408 height 81
click at [356, 25] on button at bounding box center [367, 19] width 25 height 24
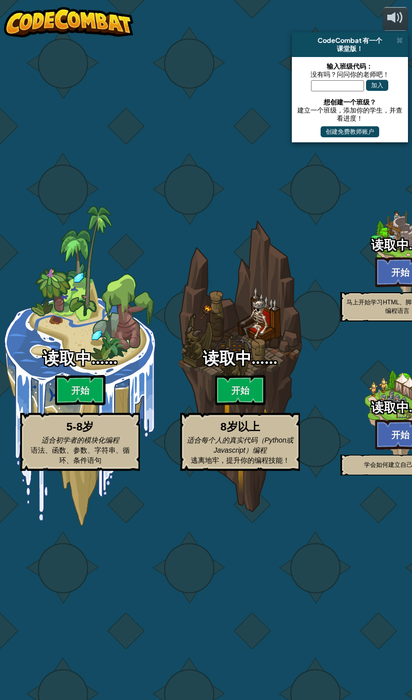
select select "zh-HANS"
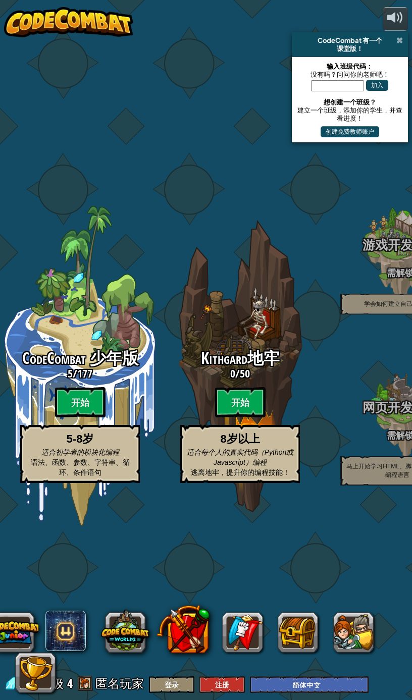
click at [402, 38] on span at bounding box center [399, 40] width 7 height 8
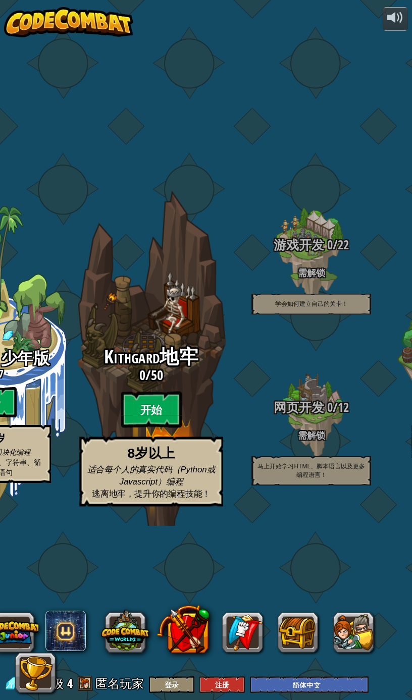
click at [167, 399] on btn "开始" at bounding box center [151, 409] width 61 height 36
select select "zh-HANS"
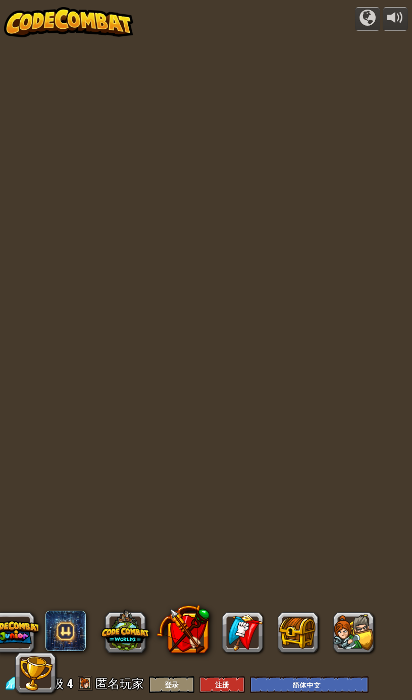
select select "zh-HANS"
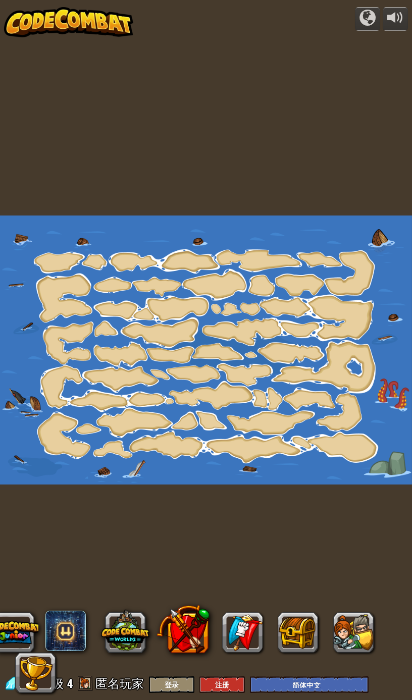
select select "zh-HANS"
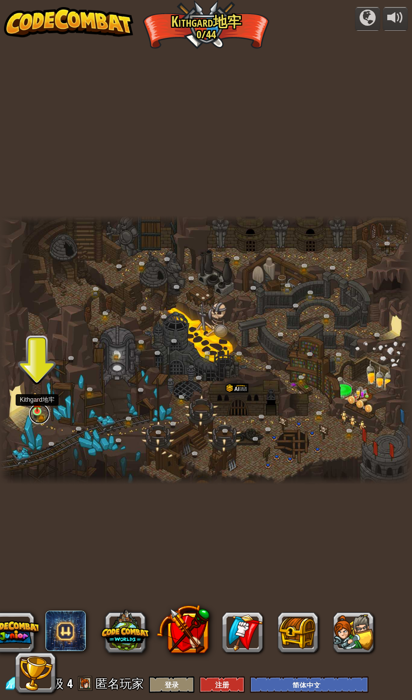
click at [43, 413] on link at bounding box center [39, 414] width 20 height 20
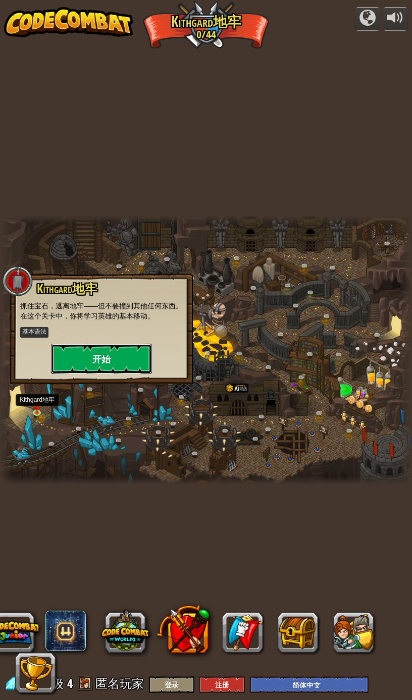
click at [118, 359] on button "开始" at bounding box center [101, 359] width 101 height 30
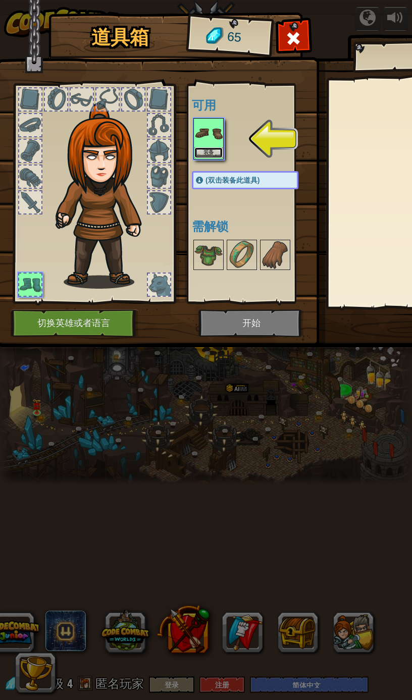
click at [200, 157] on button "装备" at bounding box center [208, 152] width 28 height 11
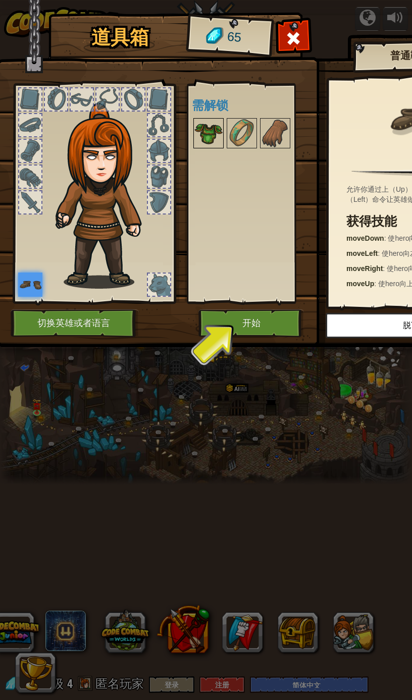
click at [208, 126] on img at bounding box center [208, 133] width 28 height 28
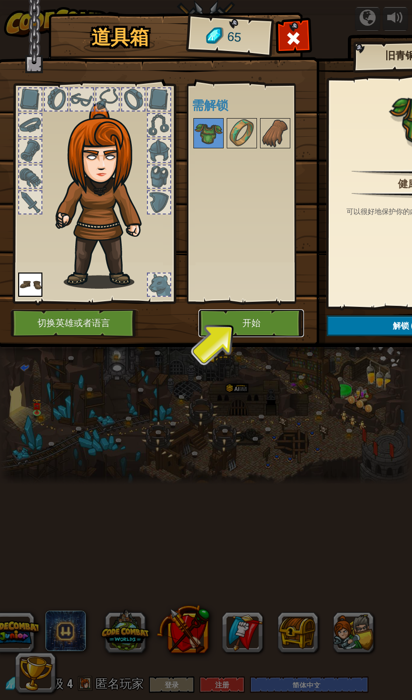
click at [272, 322] on button "开始" at bounding box center [250, 323] width 105 height 28
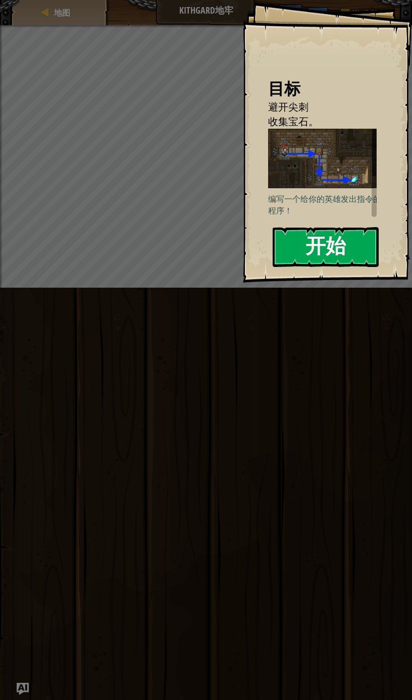
click at [323, 248] on button "开始" at bounding box center [325, 247] width 106 height 40
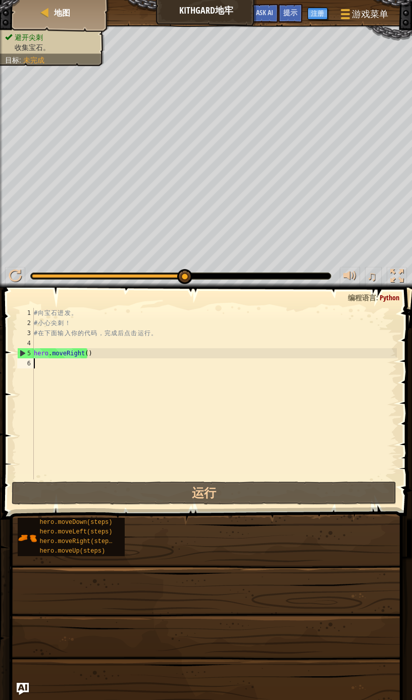
click at [208, 391] on div "# 向 宝 石 进 发 。 # 小 心 尖 刺 ！ # 在 下 面 输 入 你 的 代 码 ， 完 成 后 点 击 运 行 。 hero . moveRigh…" at bounding box center [214, 404] width 365 height 192
type textarea "he"
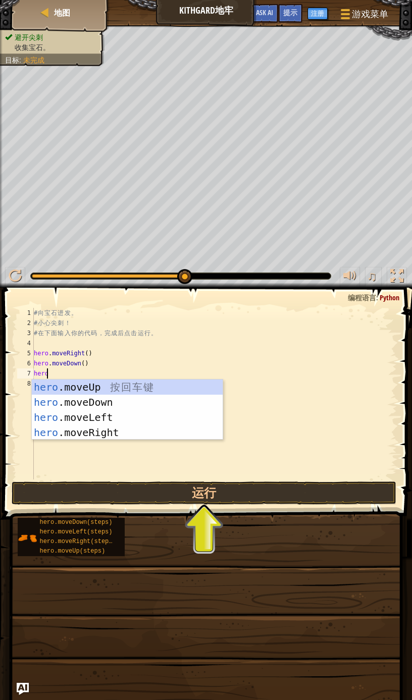
scroll to position [0, 0]
type textarea "hero"
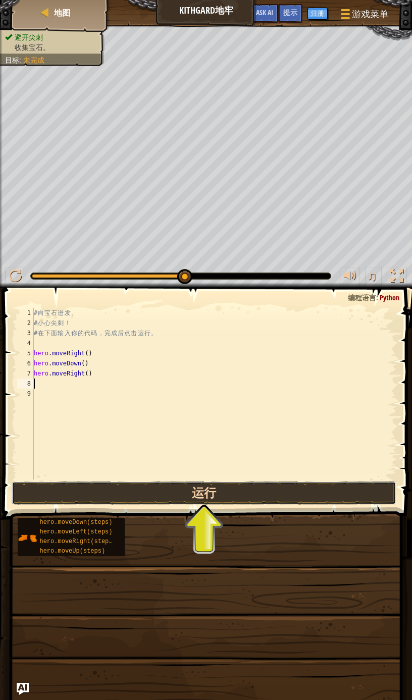
click at [202, 492] on button "运行" at bounding box center [204, 492] width 384 height 23
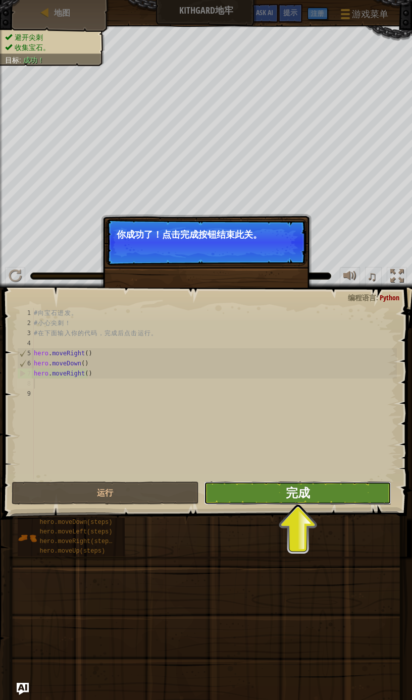
click at [305, 496] on span "完成" at bounding box center [298, 492] width 24 height 16
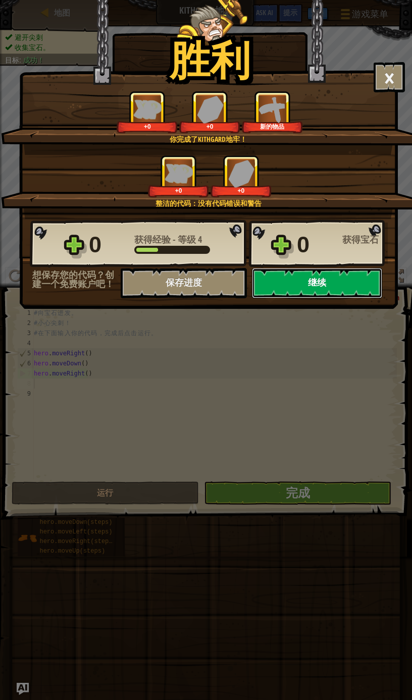
click at [311, 290] on button "继续" at bounding box center [317, 283] width 130 height 30
select select "zh-HANS"
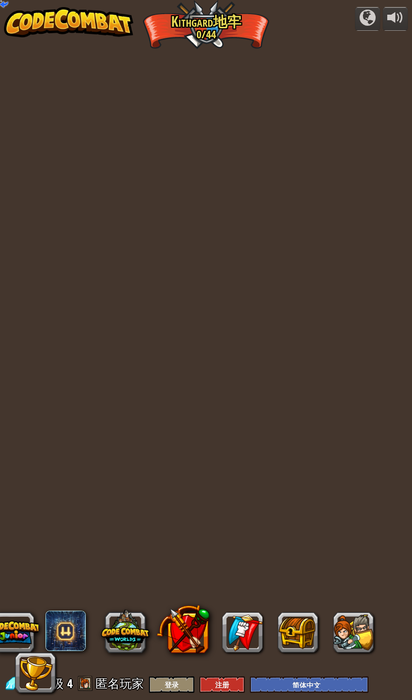
select select "zh-HANS"
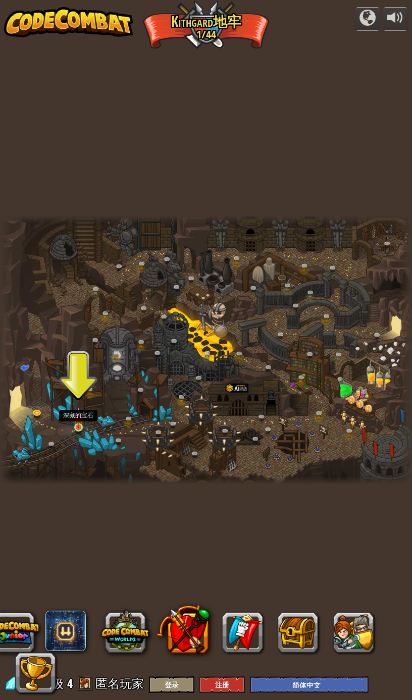
click at [76, 422] on img at bounding box center [78, 417] width 9 height 20
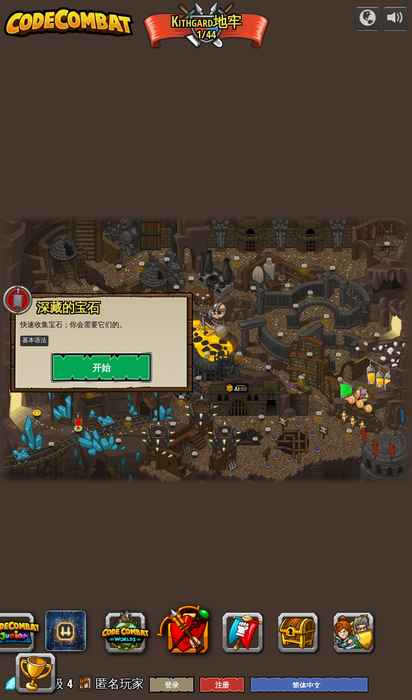
click at [101, 367] on button "开始" at bounding box center [101, 367] width 101 height 30
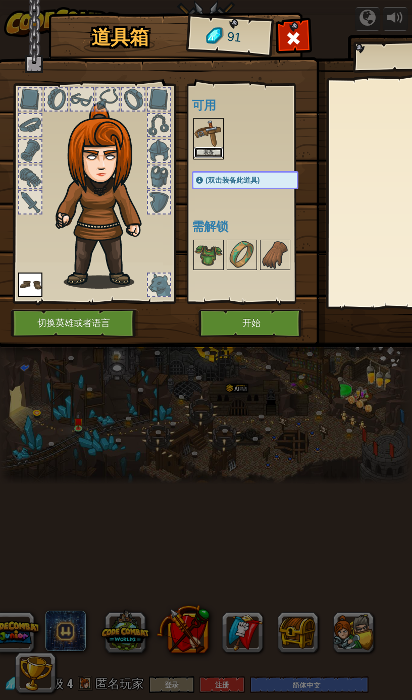
click at [212, 149] on button "装备" at bounding box center [208, 152] width 28 height 11
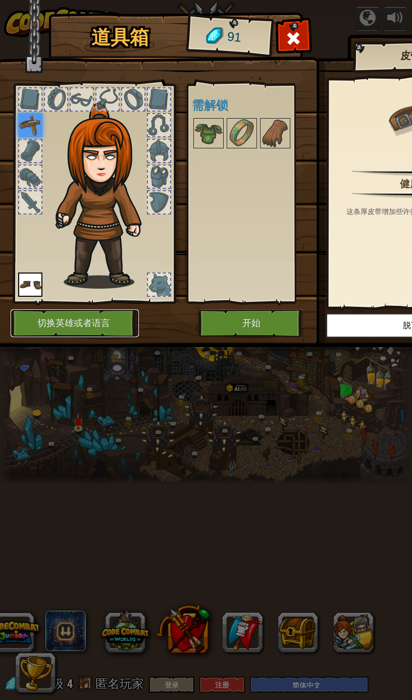
click at [121, 324] on button "切换英雄或者语言" at bounding box center [75, 323] width 128 height 28
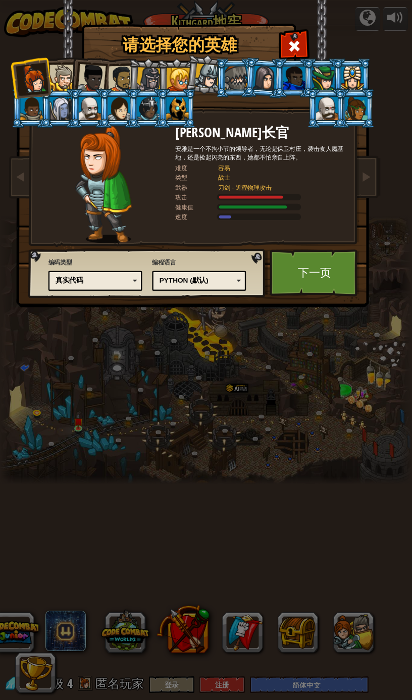
click at [205, 282] on div "Python (默认)" at bounding box center [196, 281] width 74 height 10
click at [321, 274] on link "下一页" at bounding box center [314, 272] width 90 height 47
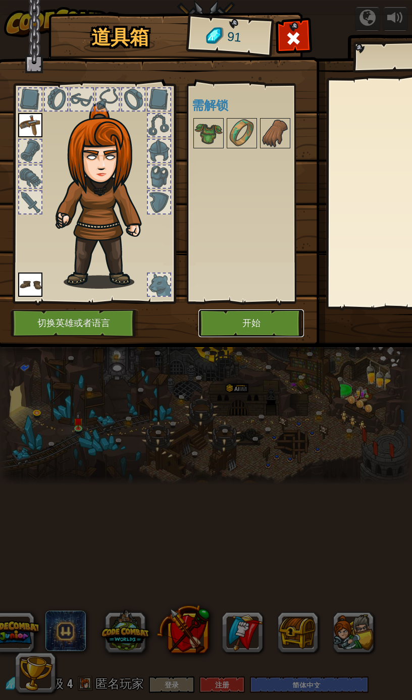
click at [253, 327] on button "开始" at bounding box center [250, 323] width 105 height 28
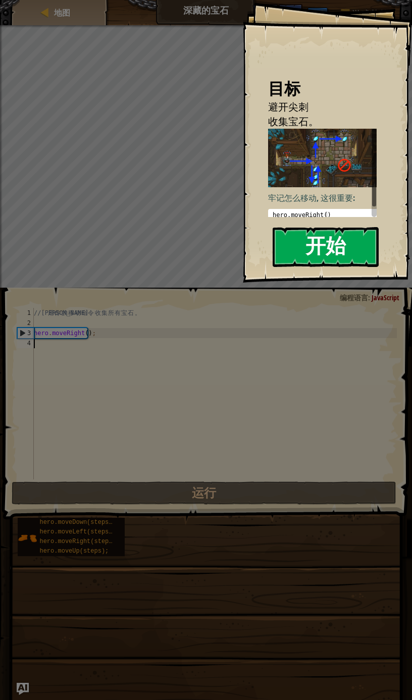
click at [305, 253] on button "开始" at bounding box center [325, 247] width 106 height 40
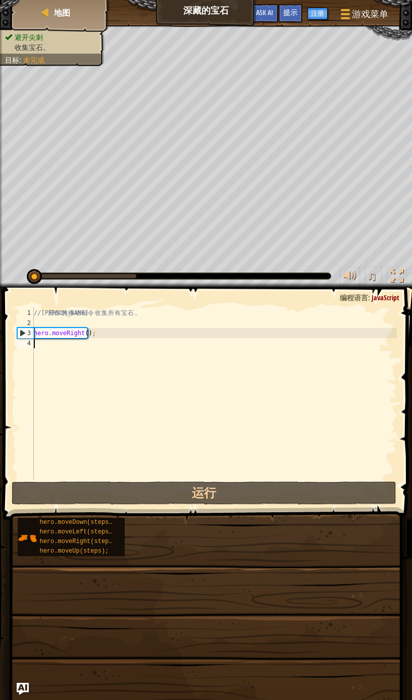
click at [169, 344] on div "// 利 用 你 的 移 动 命 令 收 集 所 有 宝 石 。 hero . moveRight ( ) ;" at bounding box center [214, 404] width 365 height 192
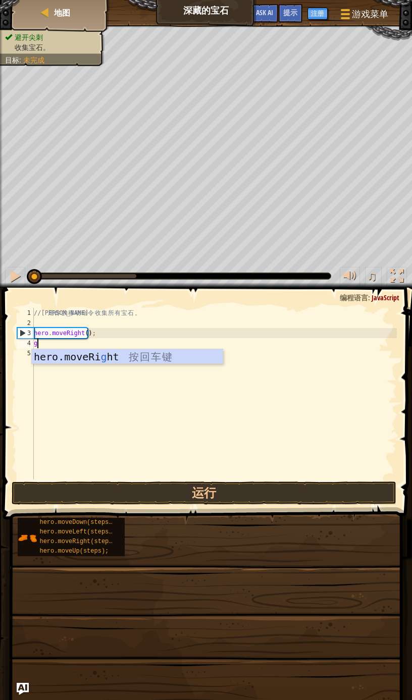
scroll to position [4, 0]
type textarea "g"
